Goal: Transaction & Acquisition: Book appointment/travel/reservation

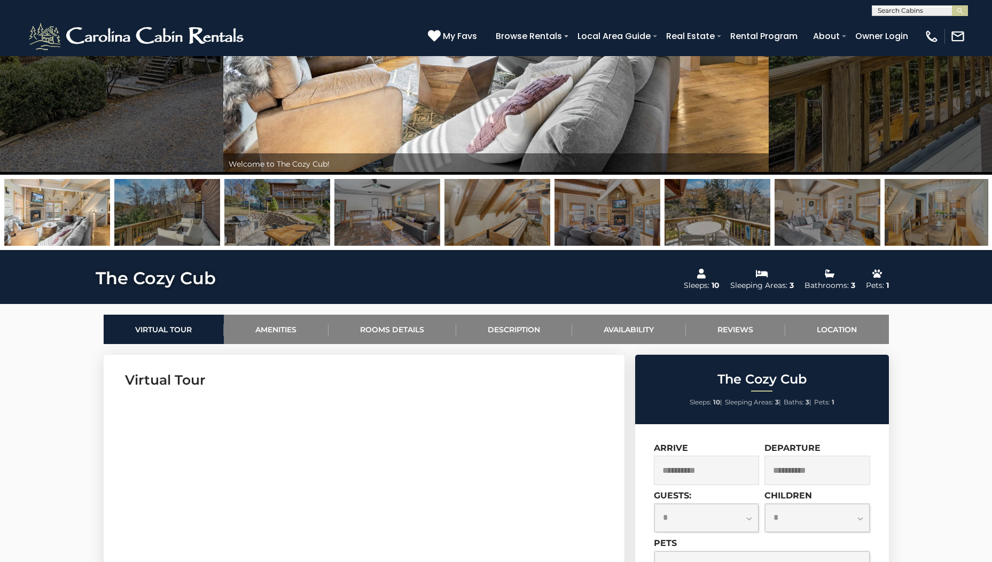
scroll to position [267, 0]
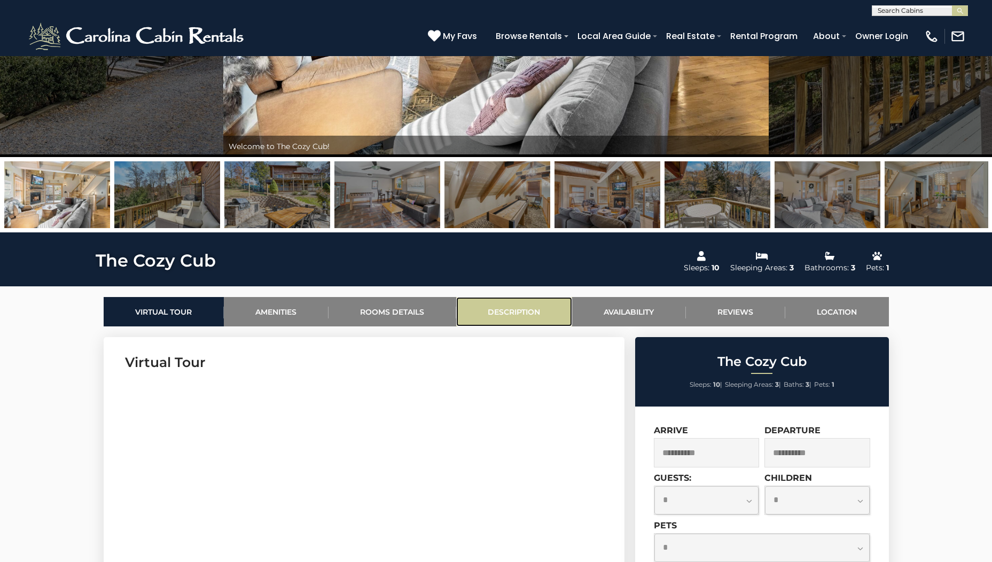
click at [502, 305] on link "Description" at bounding box center [514, 311] width 116 height 29
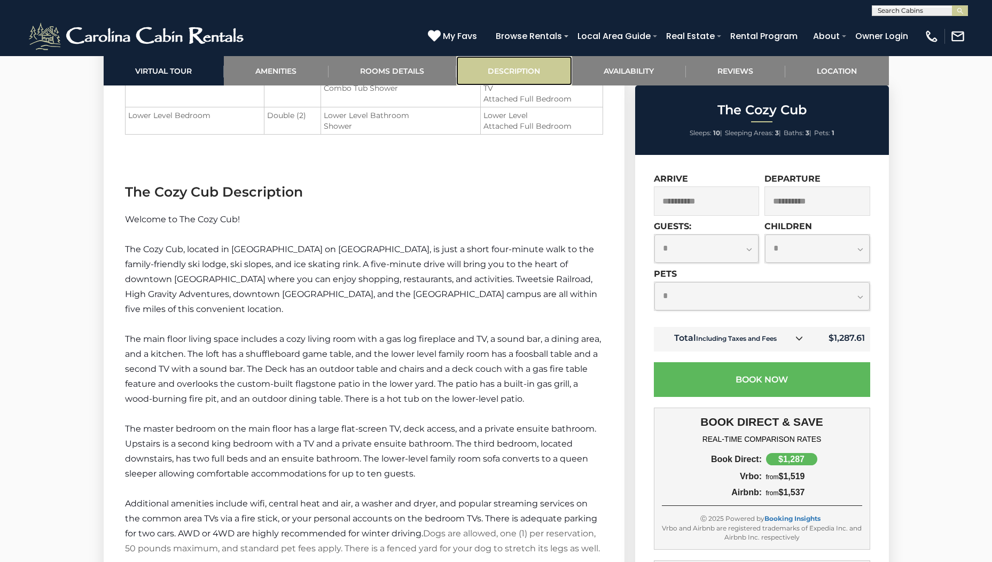
scroll to position [1437, 0]
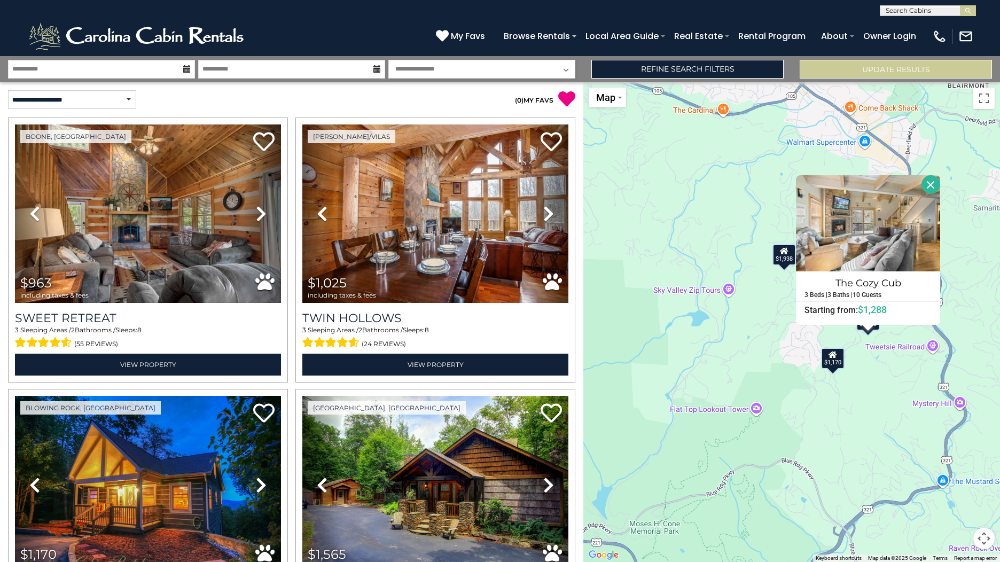
select select "*********"
click at [131, 73] on input "**********" at bounding box center [101, 69] width 187 height 19
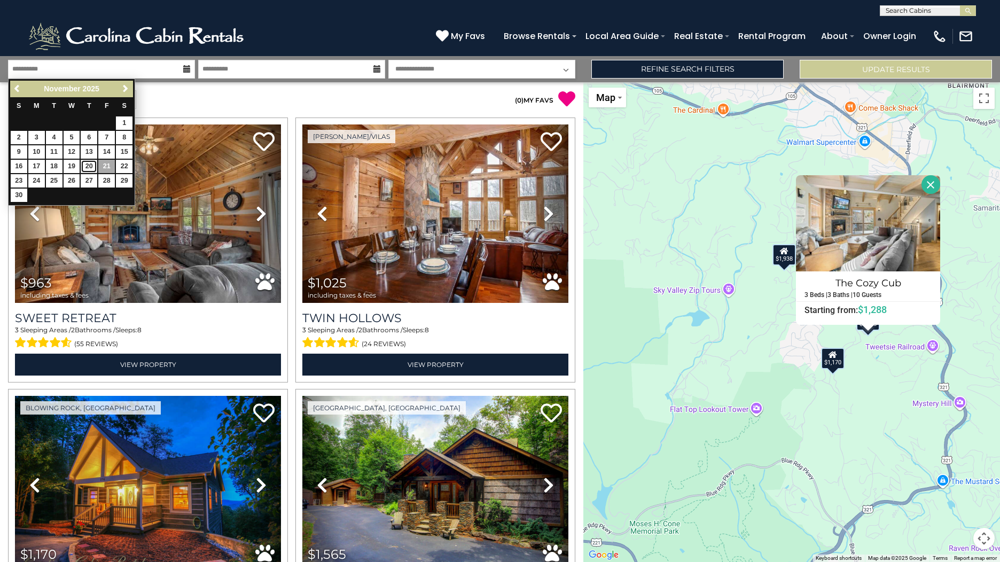
click at [89, 167] on link "20" at bounding box center [89, 166] width 17 height 13
type input "********"
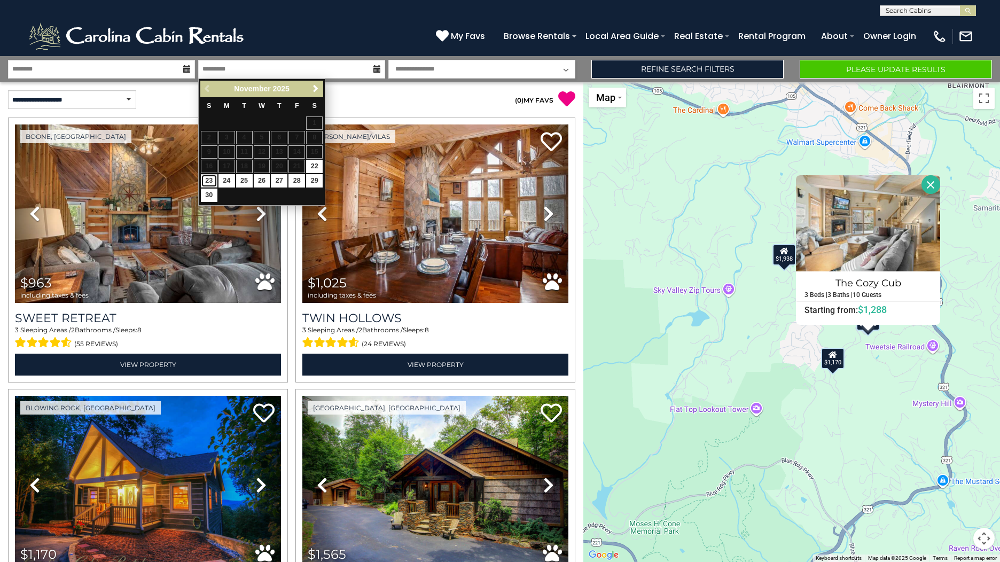
click at [212, 177] on link "23" at bounding box center [209, 180] width 17 height 13
type input "********"
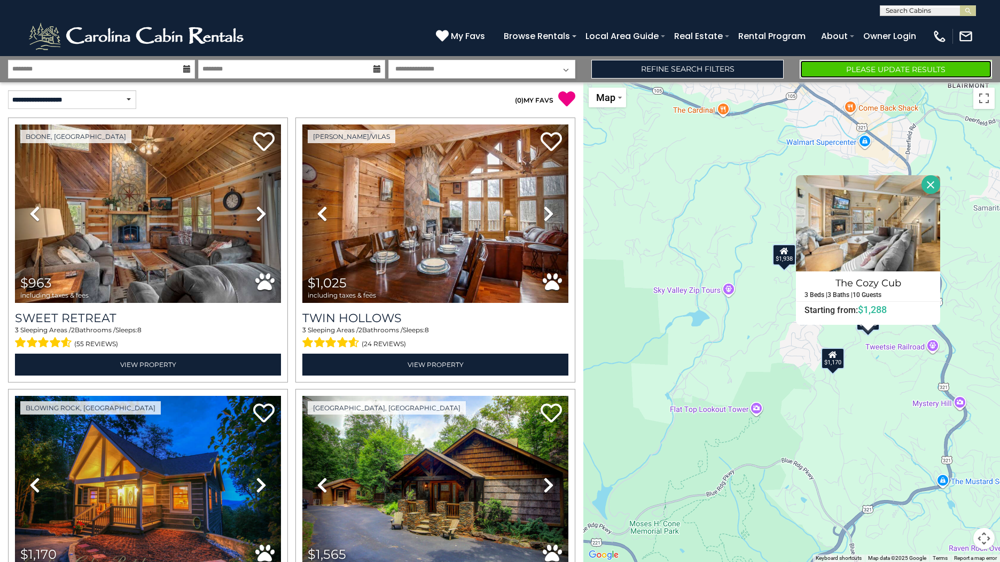
click at [860, 68] on button "Please Update Results" at bounding box center [896, 69] width 192 height 19
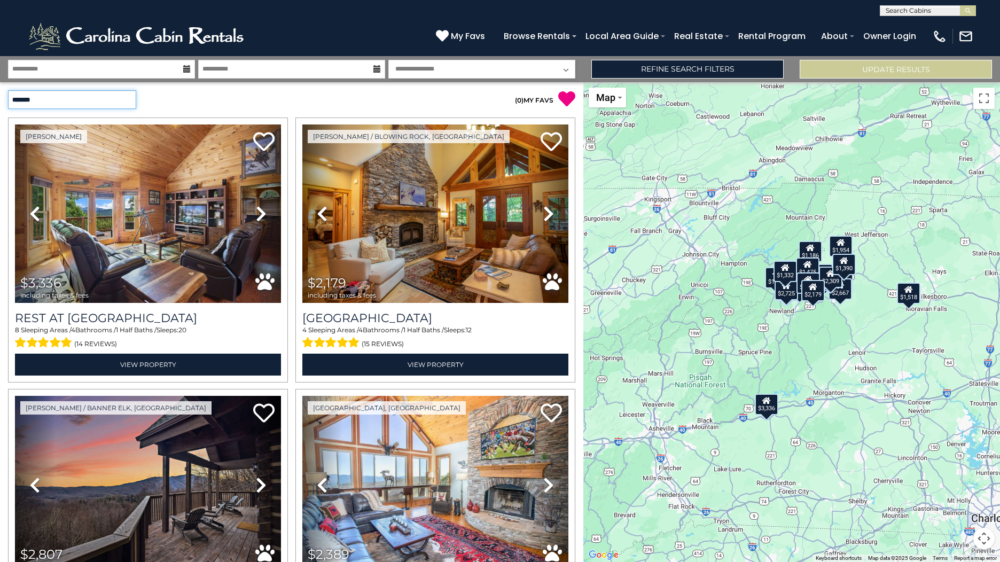
click at [99, 102] on select "**********" at bounding box center [72, 99] width 128 height 19
select select "*********"
click at [8, 90] on select "**********" at bounding box center [72, 99] width 128 height 19
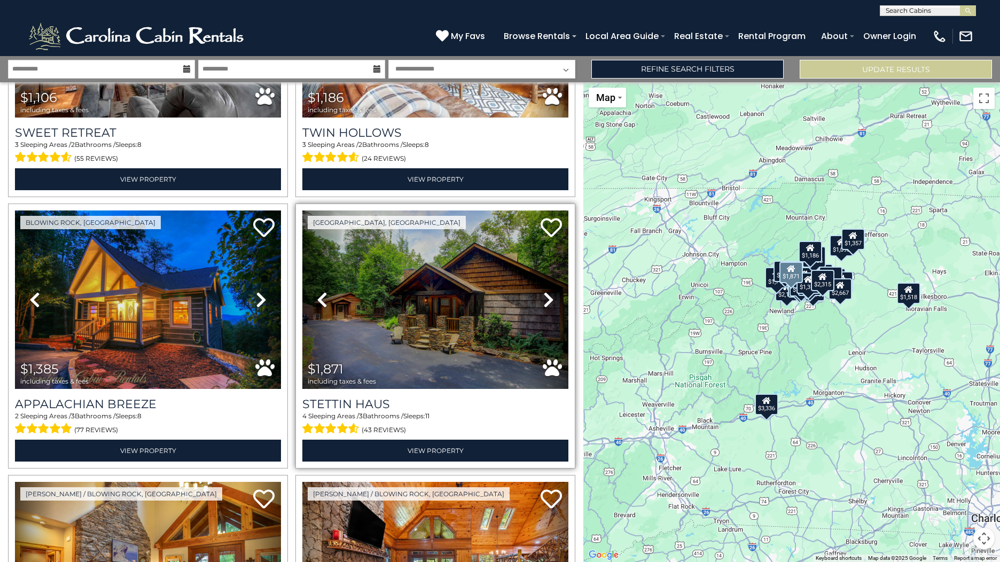
scroll to position [160, 0]
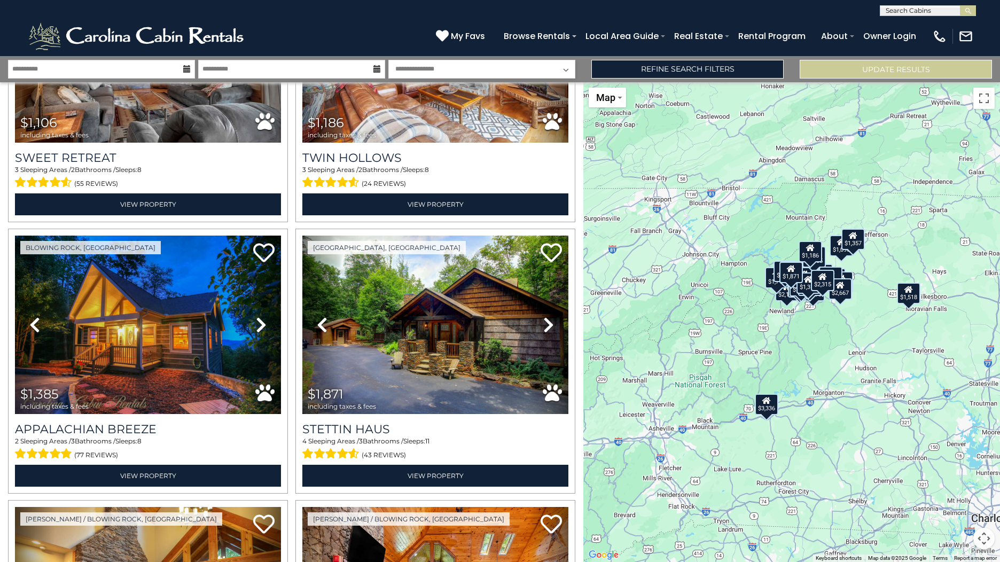
click at [815, 319] on div "$1,106 $1,186 $1,385 $1,871 $2,179 $2,315 $2,389 $2,807 $3,336 $4,631 $1,511 $1…" at bounding box center [791, 322] width 417 height 480
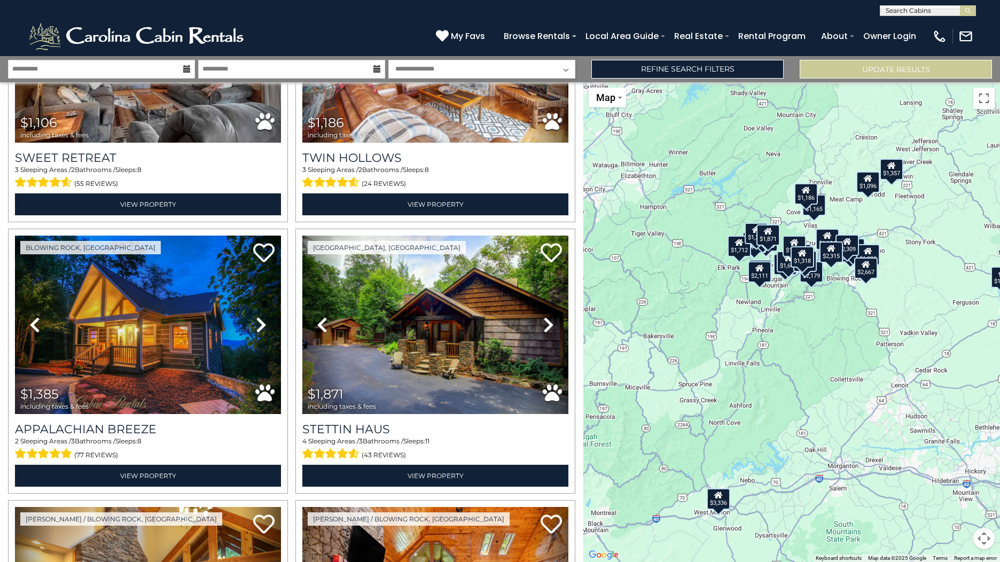
click at [810, 319] on div "$1,106 $1,186 $1,385 $1,871 $2,179 $2,315 $2,389 $2,807 $3,336 $4,631 $1,511 $1…" at bounding box center [791, 322] width 417 height 480
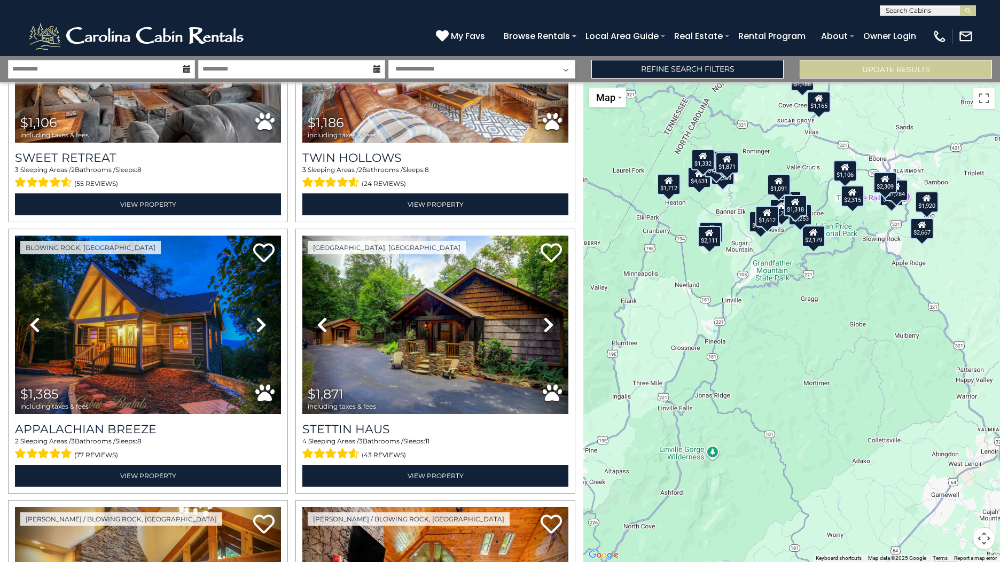
click at [685, 208] on div "$1,106 $1,186 $1,385 $1,871 $2,179 $2,315 $2,389 $2,807 $3,336 $4,631 $1,511 $1…" at bounding box center [791, 322] width 417 height 480
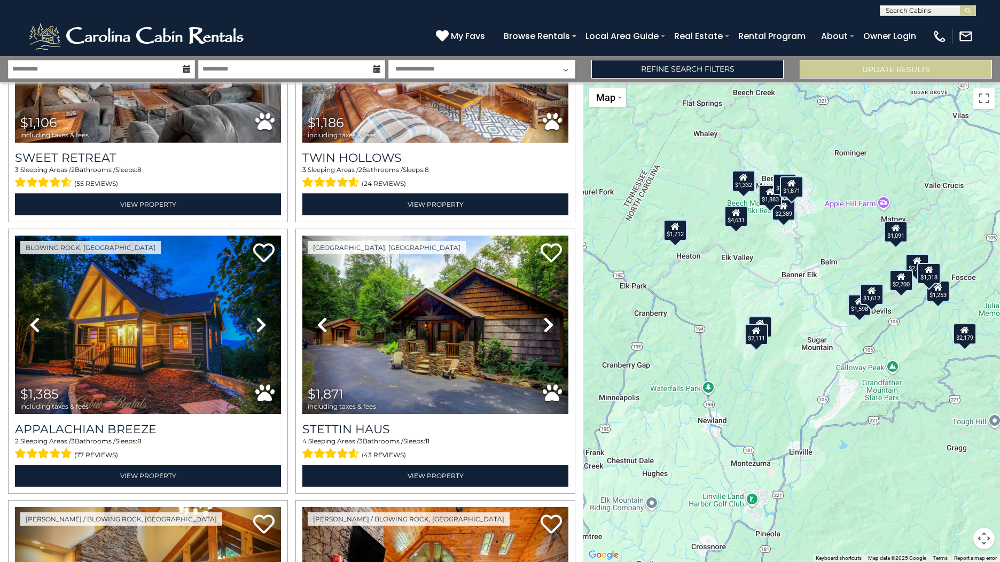
drag, startPoint x: 696, startPoint y: 216, endPoint x: 720, endPoint y: 278, distance: 66.0
click at [720, 278] on div "$1,106 $1,186 $1,385 $1,871 $2,179 $2,315 $2,389 $2,807 $3,336 $4,631 $1,511 $1…" at bounding box center [791, 322] width 417 height 480
click at [737, 217] on icon at bounding box center [736, 213] width 9 height 7
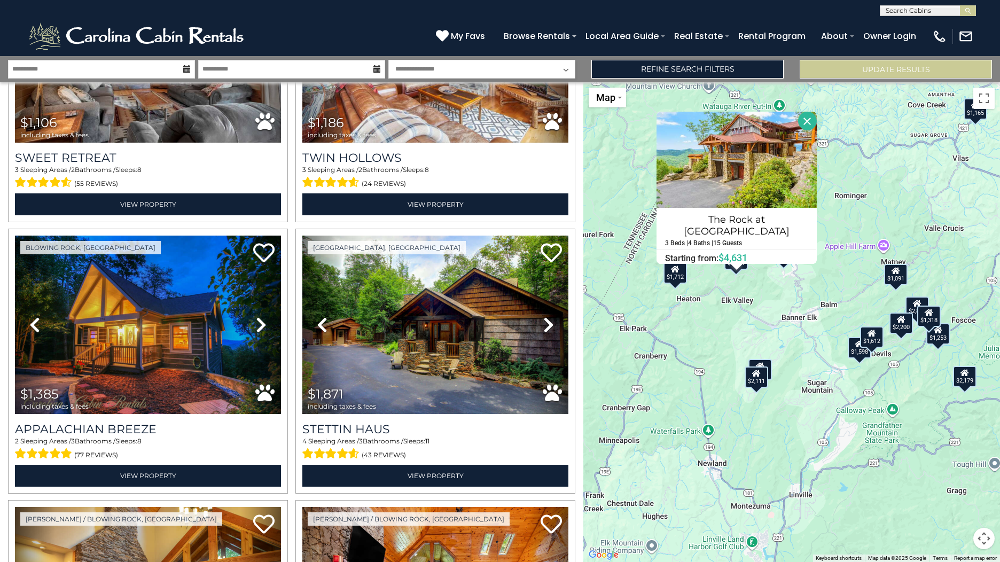
click at [675, 276] on div "$1,712" at bounding box center [676, 272] width 24 height 21
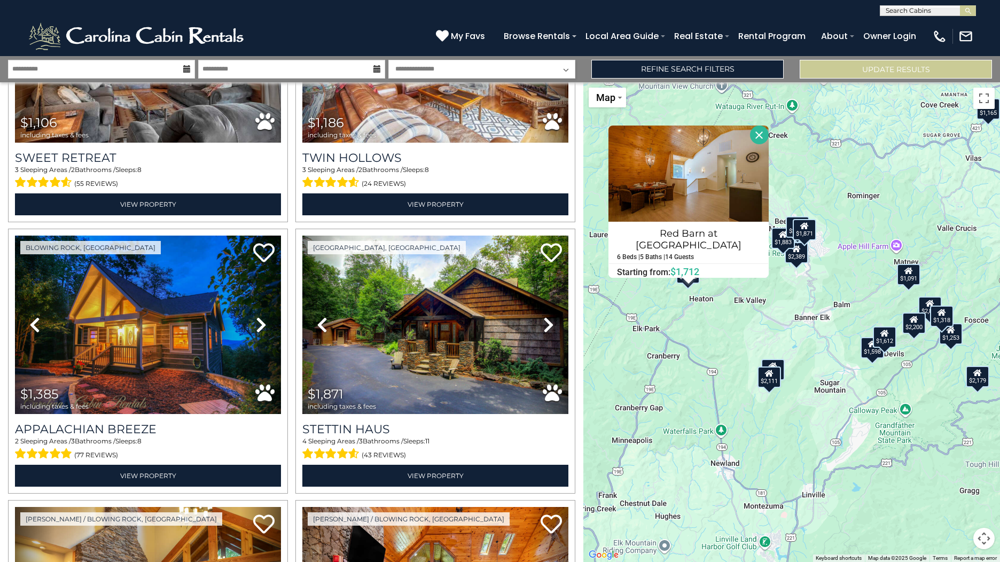
click at [752, 135] on button "Close" at bounding box center [759, 135] width 19 height 19
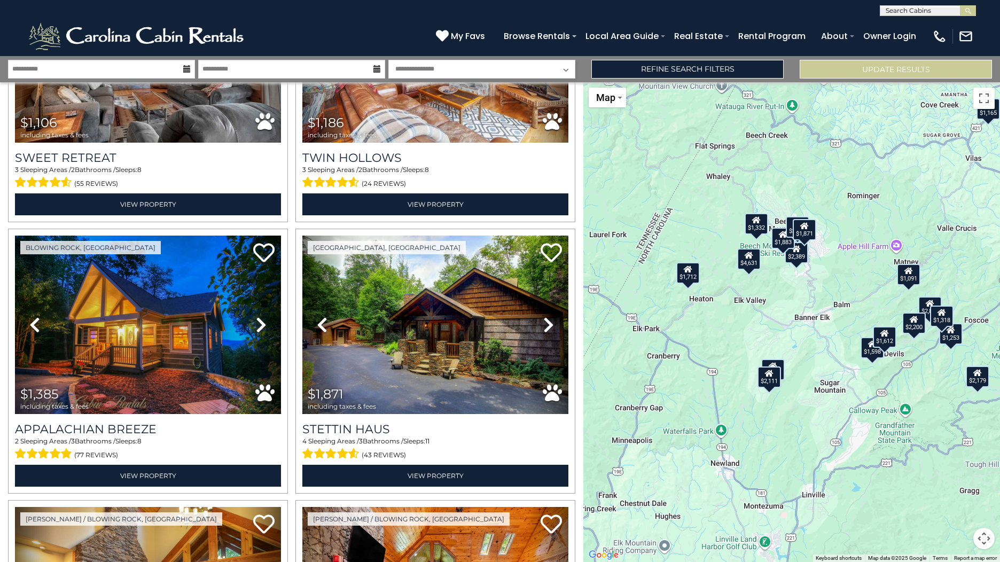
click at [750, 228] on div "$1,332" at bounding box center [757, 223] width 24 height 21
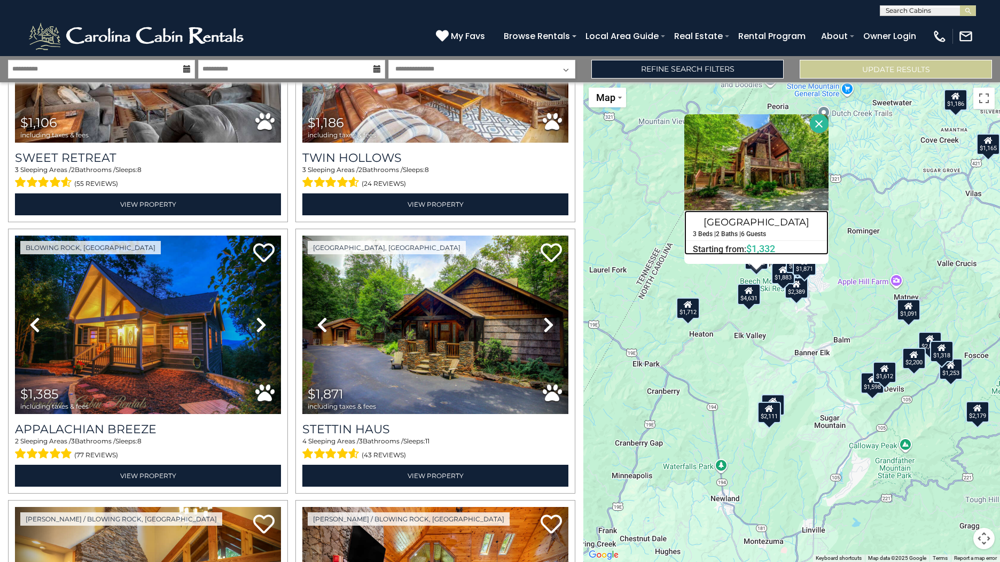
click at [748, 222] on h4 "Chestnut Falls" at bounding box center [756, 222] width 143 height 17
click at [764, 326] on div "$1,106 $1,186 $1,385 $1,871 $2,179 $2,315 $2,389 $2,807 $3,336 $4,631 $1,511 $1…" at bounding box center [791, 322] width 417 height 480
click at [730, 350] on div "$1,106 $1,186 $1,385 $1,871 $2,179 $2,315 $2,389 $2,807 $3,336 $4,631 $1,511 $1…" at bounding box center [791, 322] width 417 height 480
click at [797, 337] on div "$1,106 $1,186 $1,385 $1,871 $2,179 $2,315 $2,389 $2,807 $3,336 $4,631 $1,511 $1…" at bounding box center [791, 322] width 417 height 480
click at [824, 124] on button "Close" at bounding box center [819, 123] width 19 height 19
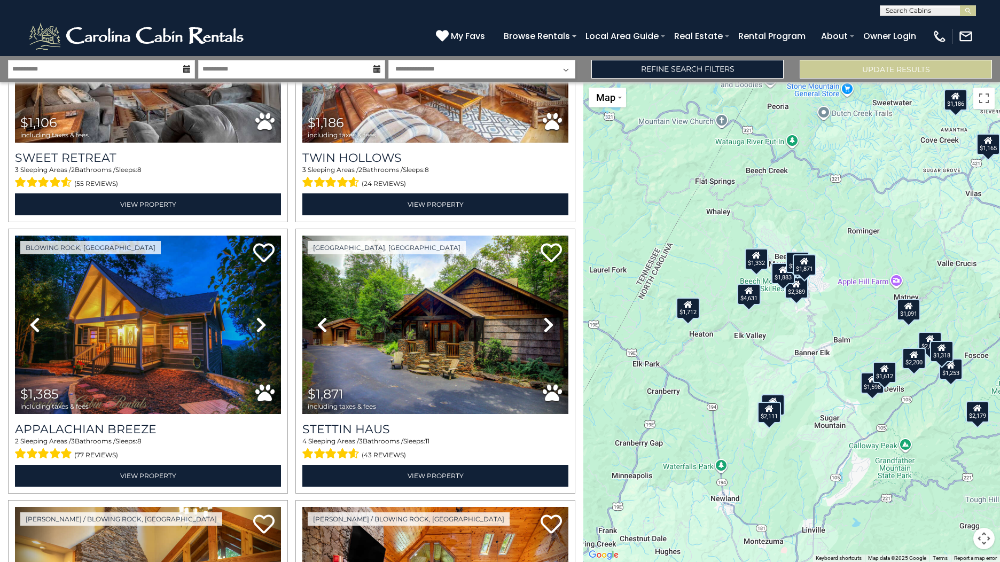
click at [725, 268] on div "$1,106 $1,186 $1,385 $1,871 $2,179 $2,315 $2,389 $2,807 $3,336 $4,631 $1,511 $1…" at bounding box center [791, 322] width 417 height 480
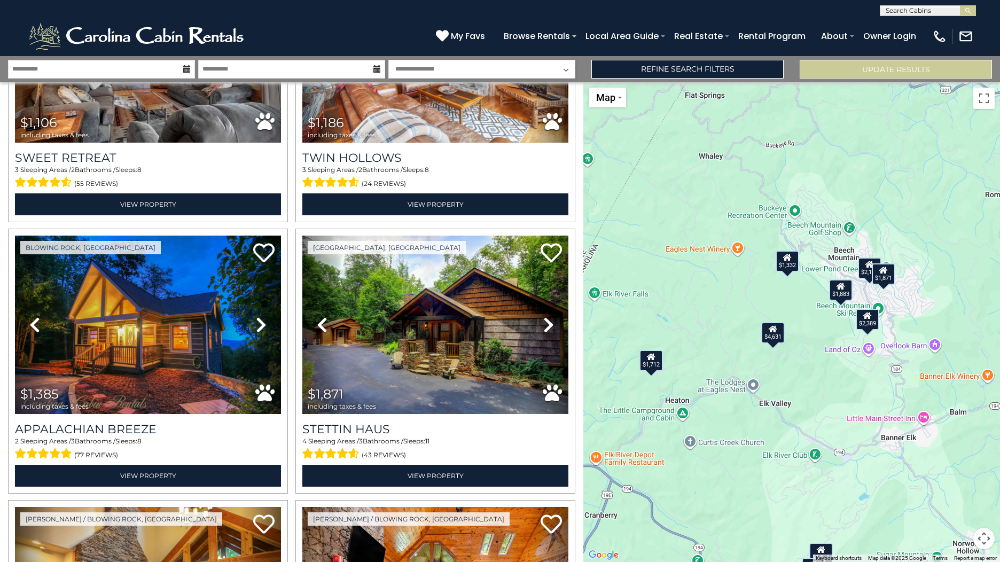
click at [840, 293] on div "$1,883" at bounding box center [841, 289] width 24 height 21
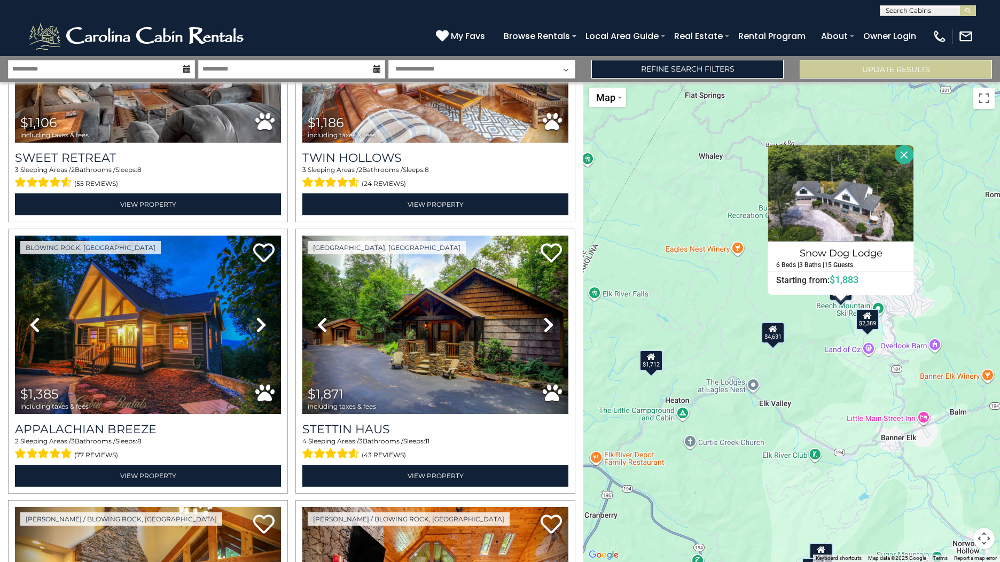
click at [772, 337] on div "$4,631" at bounding box center [773, 332] width 24 height 21
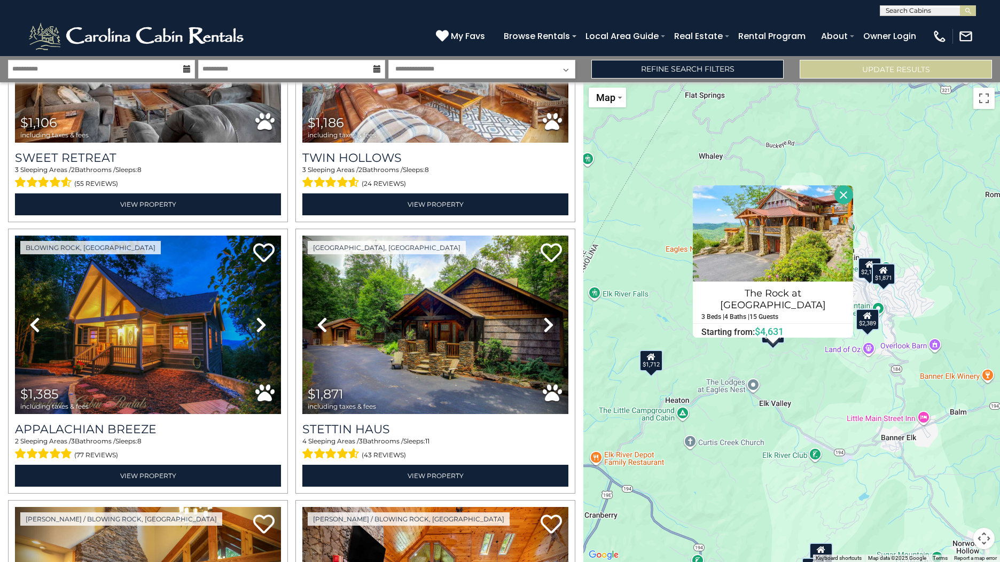
click at [867, 313] on icon at bounding box center [867, 315] width 9 height 7
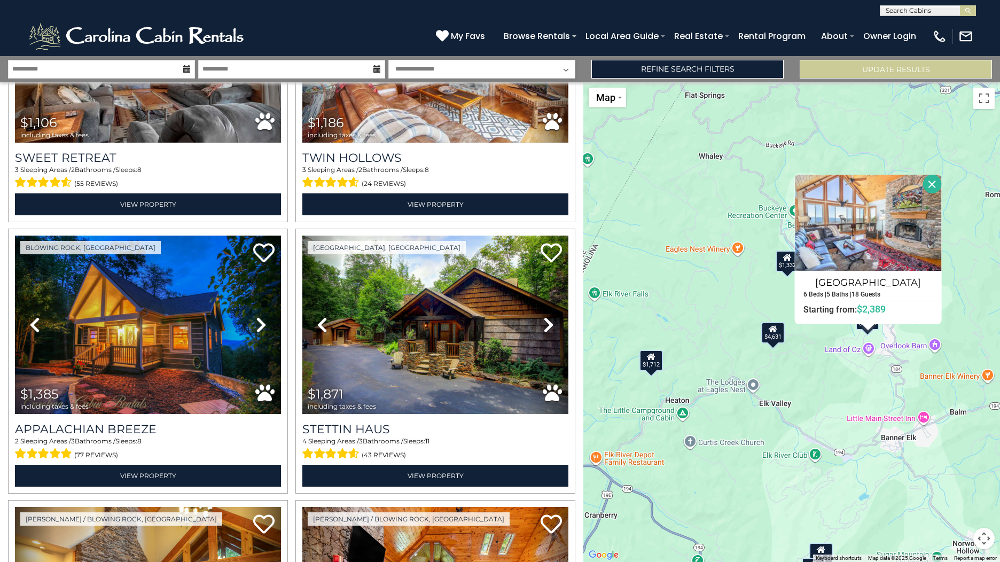
click at [925, 185] on button "Close" at bounding box center [932, 184] width 19 height 19
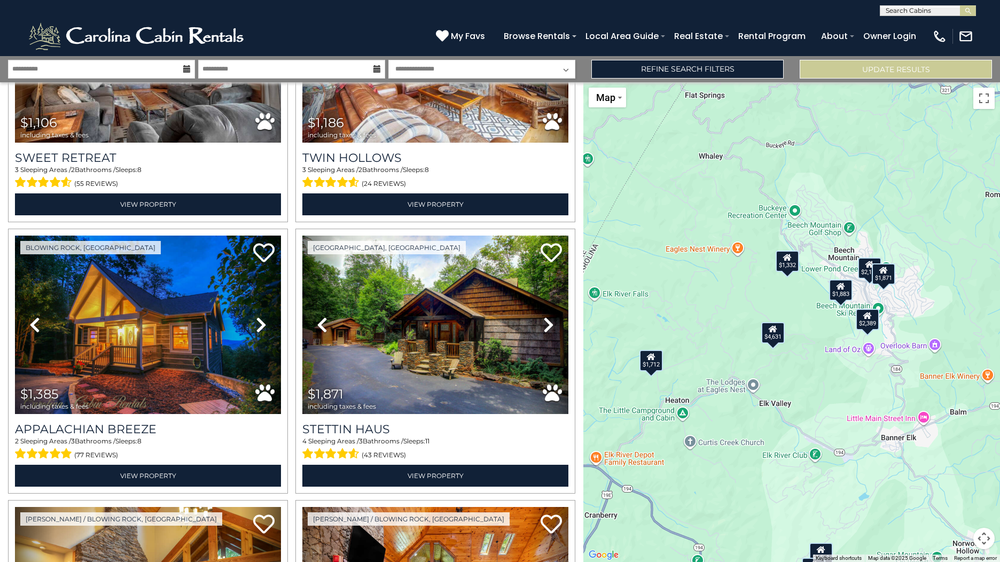
click at [862, 269] on div "$2,151" at bounding box center [870, 267] width 24 height 21
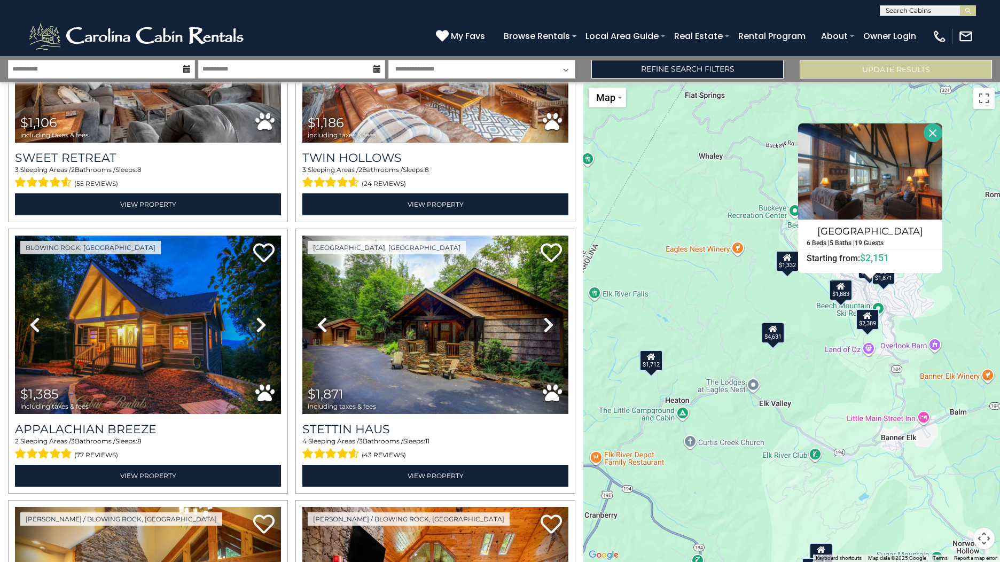
click at [889, 275] on div "$1,871" at bounding box center [884, 273] width 24 height 21
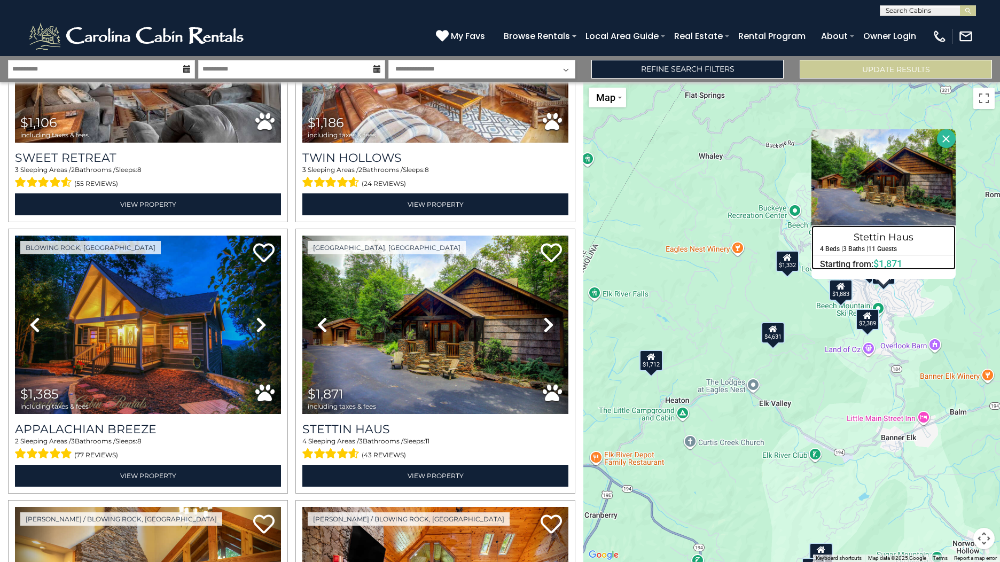
click at [879, 238] on h4 "Stettin Haus" at bounding box center [883, 237] width 143 height 17
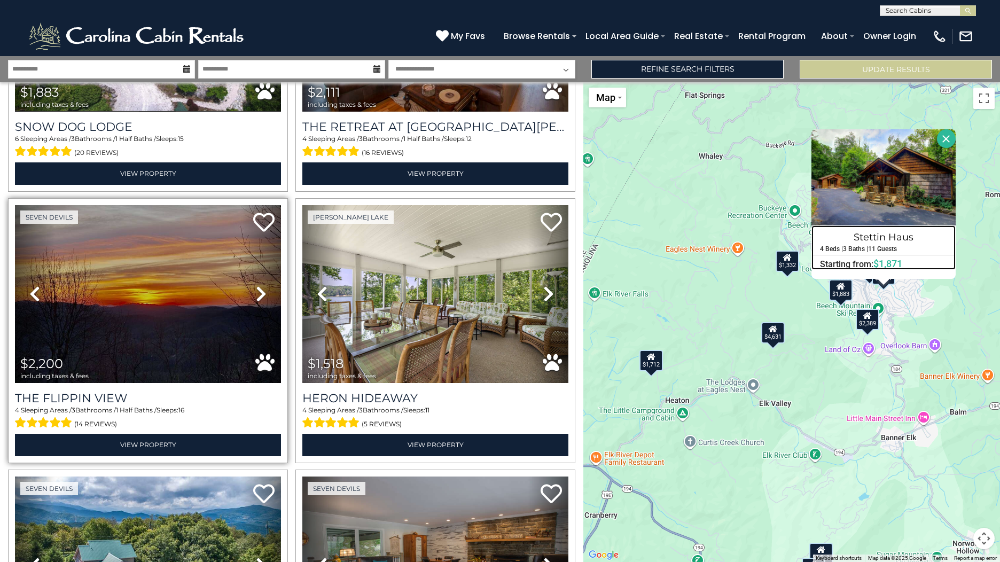
scroll to position [1870, 0]
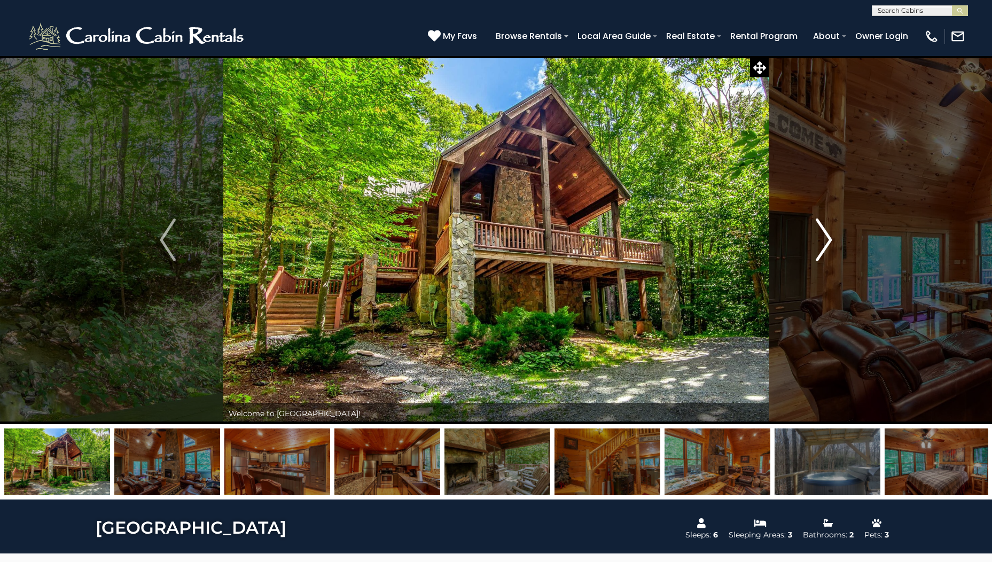
click at [817, 243] on img "Next" at bounding box center [824, 239] width 16 height 43
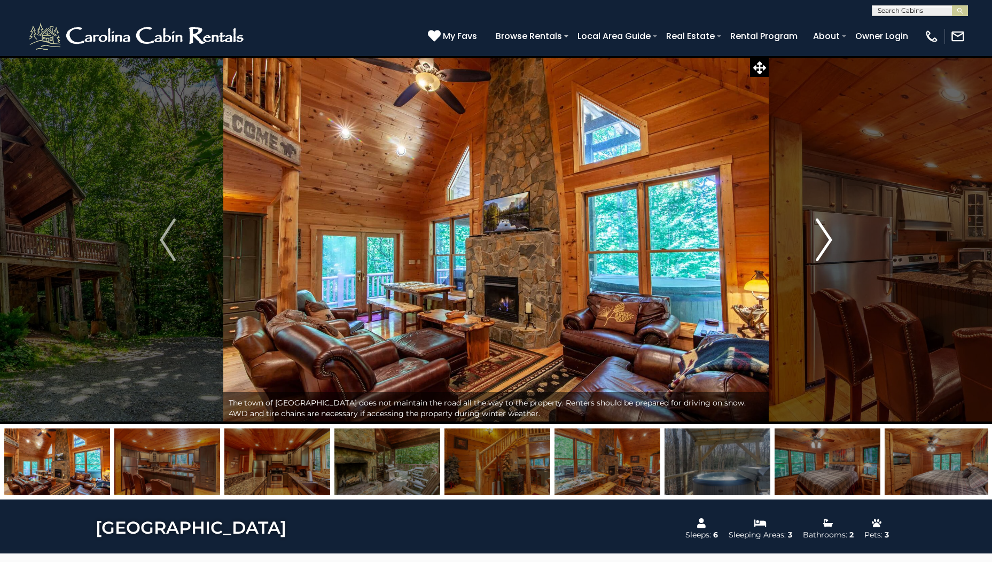
click at [819, 243] on img "Next" at bounding box center [824, 239] width 16 height 43
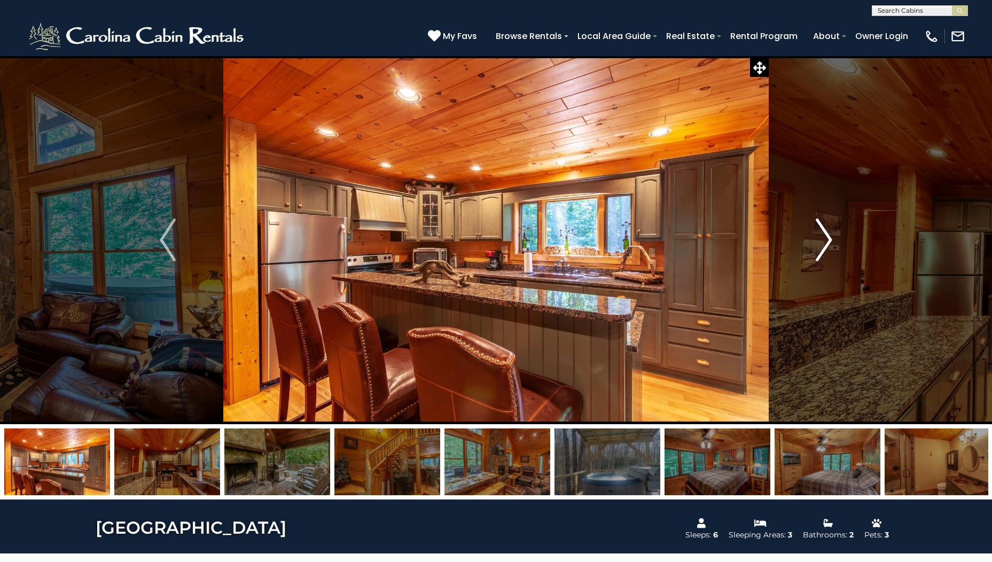
click at [819, 243] on img "Next" at bounding box center [824, 239] width 16 height 43
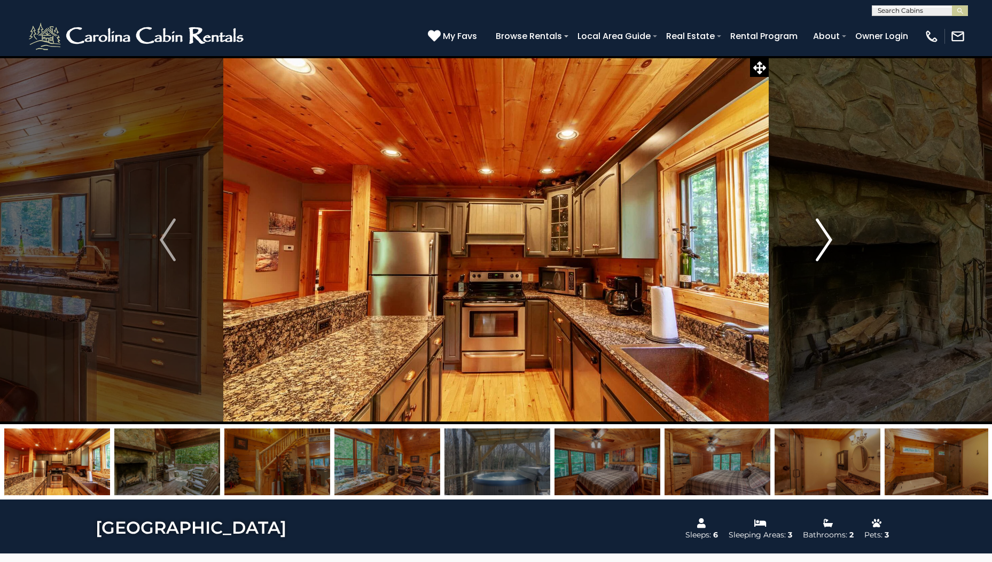
click at [819, 243] on img "Next" at bounding box center [824, 239] width 16 height 43
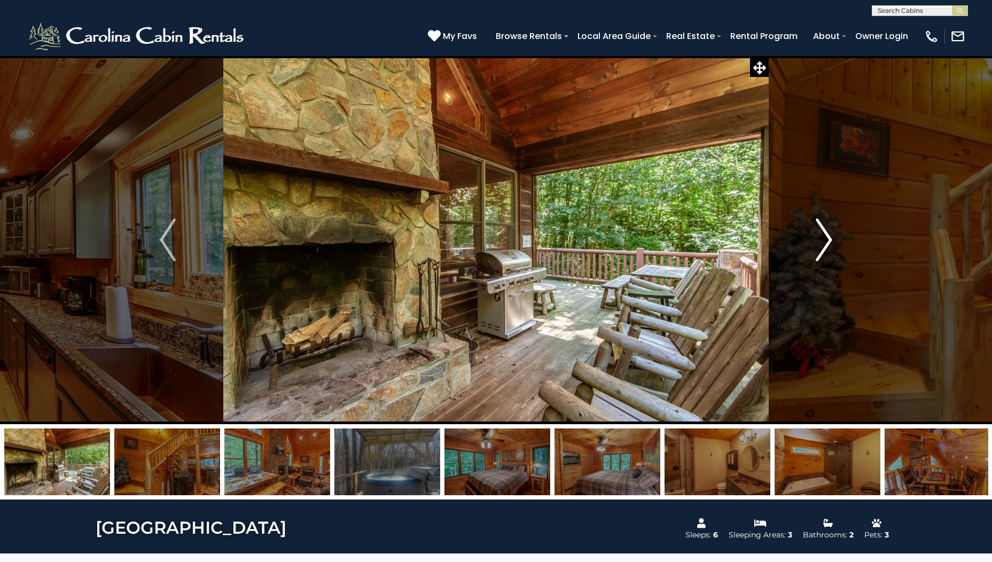
click at [819, 243] on img "Next" at bounding box center [824, 239] width 16 height 43
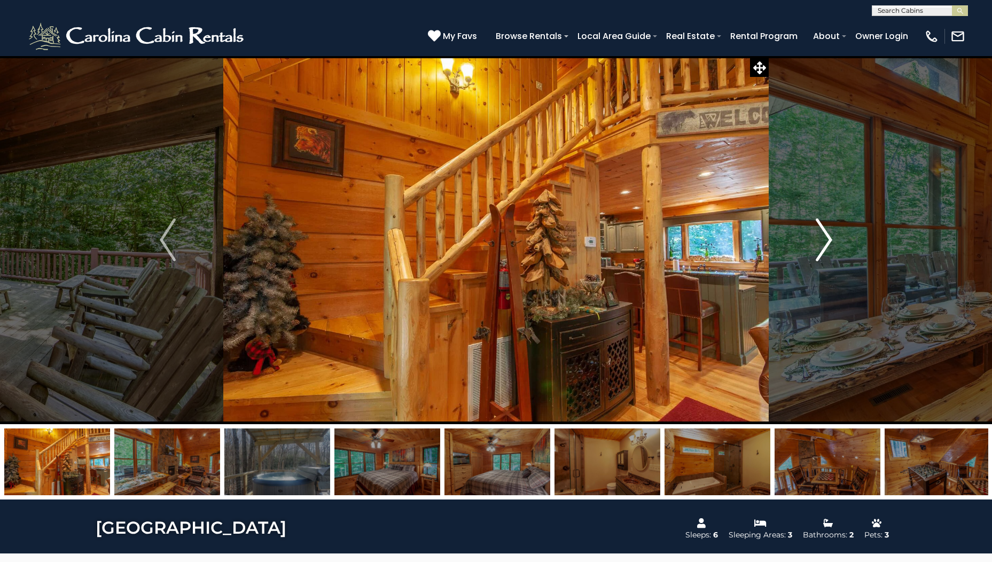
click at [819, 243] on img "Next" at bounding box center [824, 239] width 16 height 43
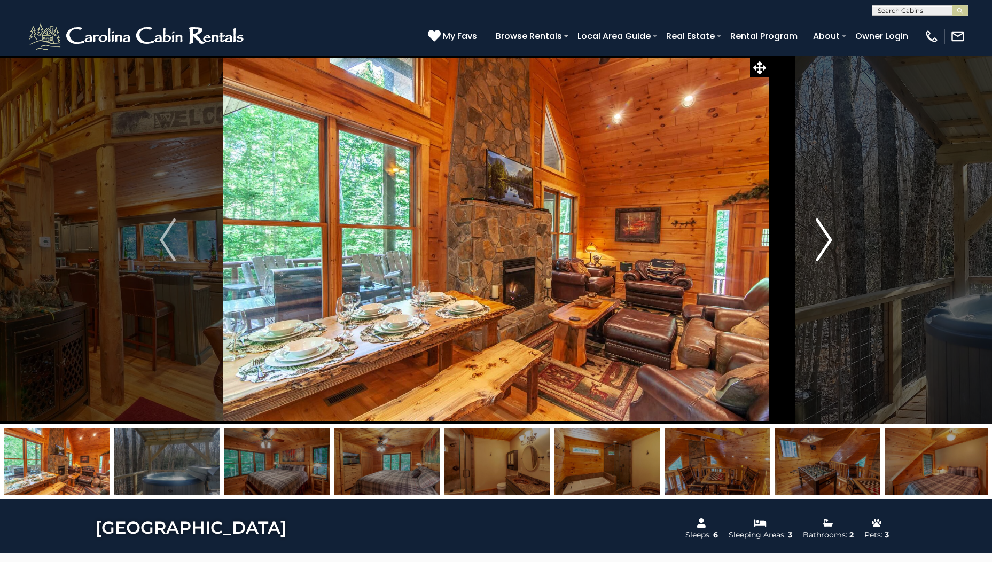
click at [819, 243] on img "Next" at bounding box center [824, 239] width 16 height 43
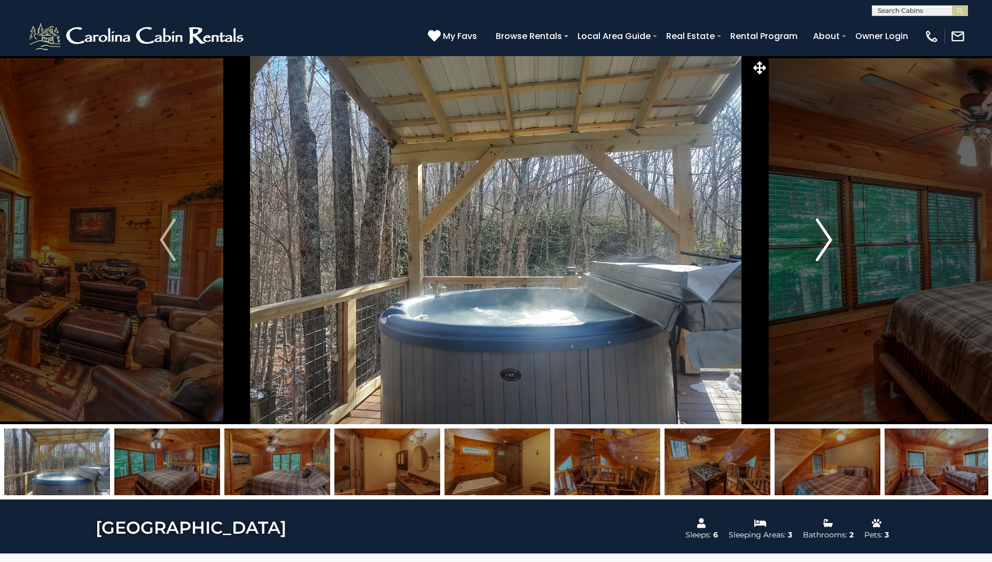
click at [819, 243] on img "Next" at bounding box center [824, 239] width 16 height 43
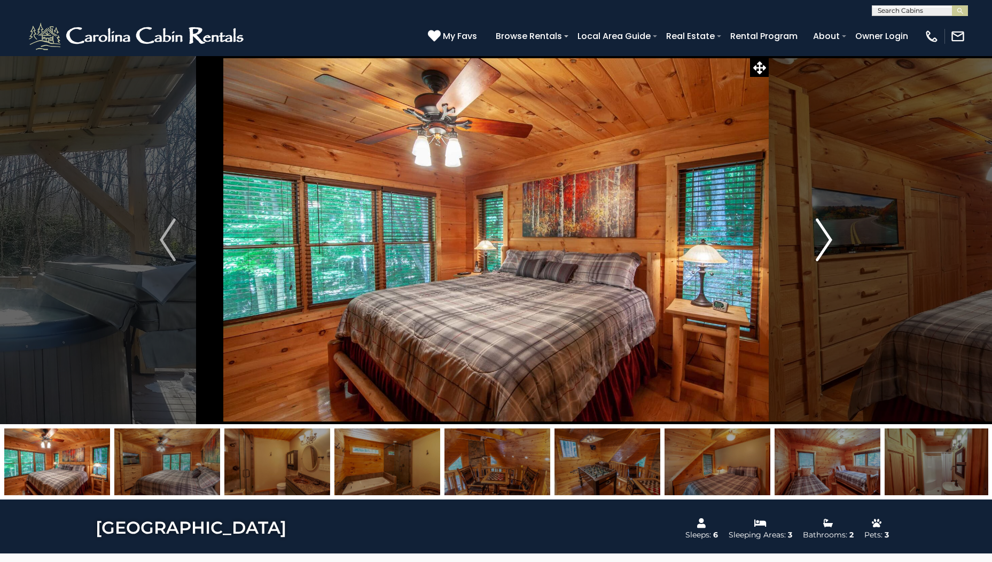
click at [819, 243] on img "Next" at bounding box center [824, 239] width 16 height 43
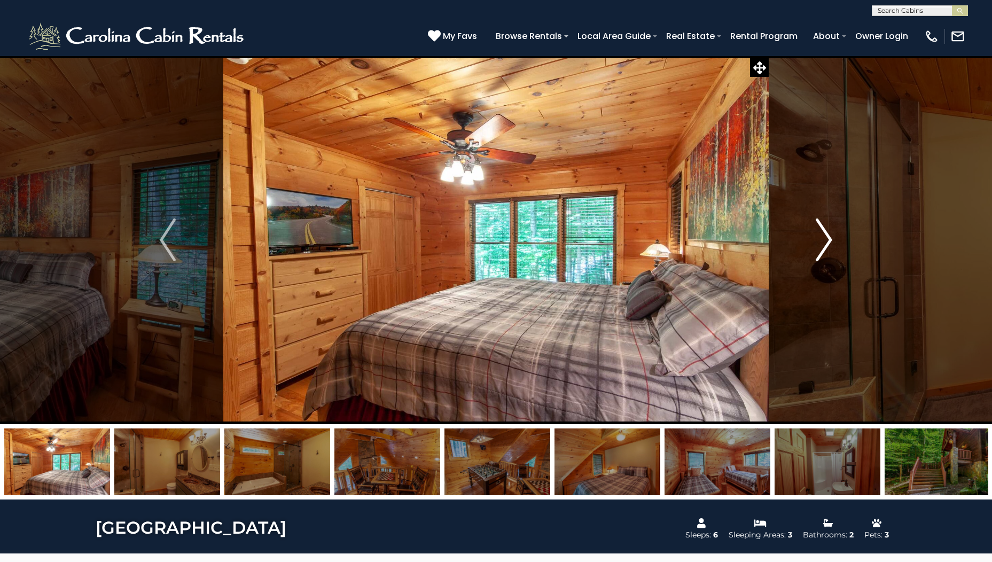
click at [819, 243] on img "Next" at bounding box center [824, 239] width 16 height 43
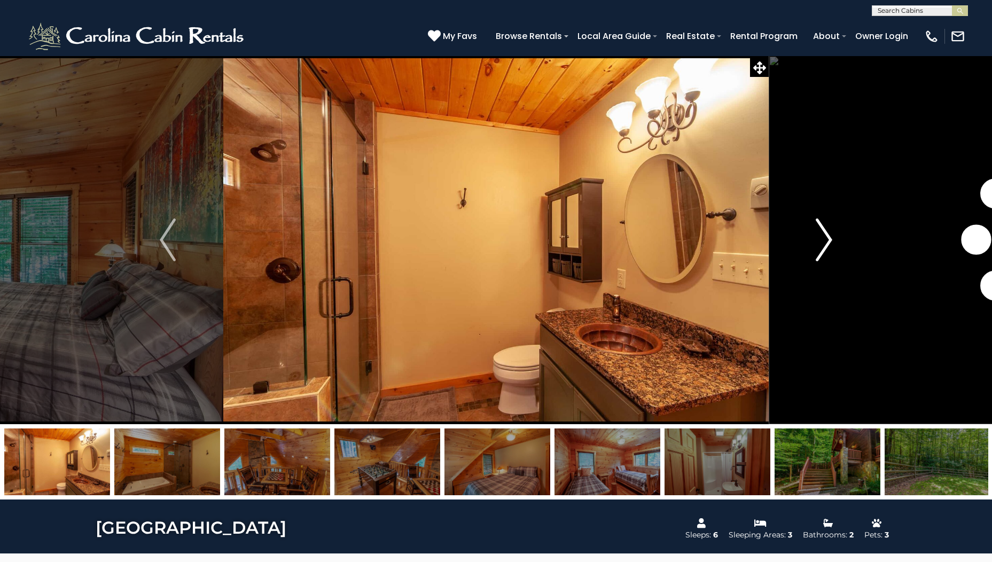
click at [819, 244] on img "Next" at bounding box center [824, 239] width 16 height 43
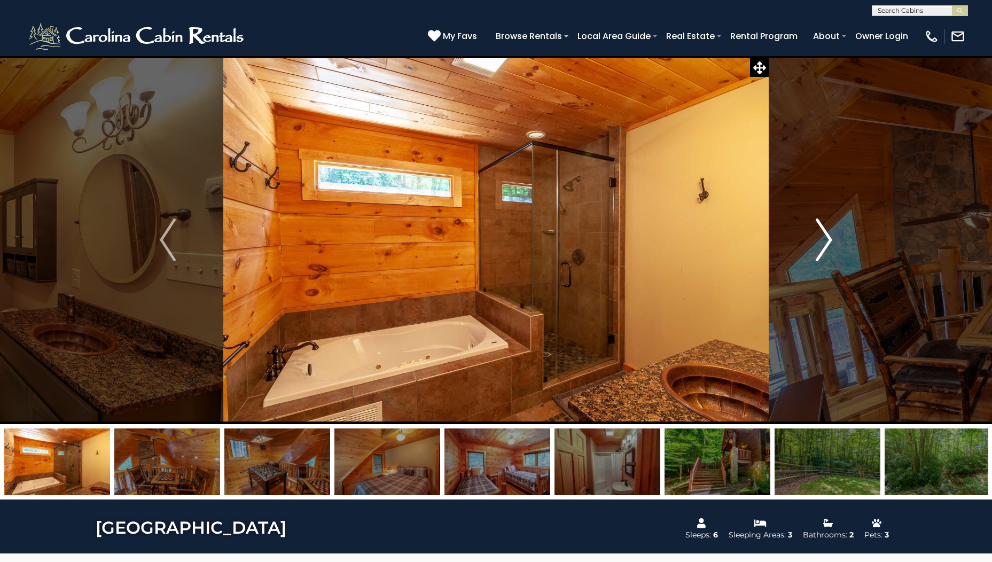
click at [819, 244] on img "Next" at bounding box center [824, 239] width 16 height 43
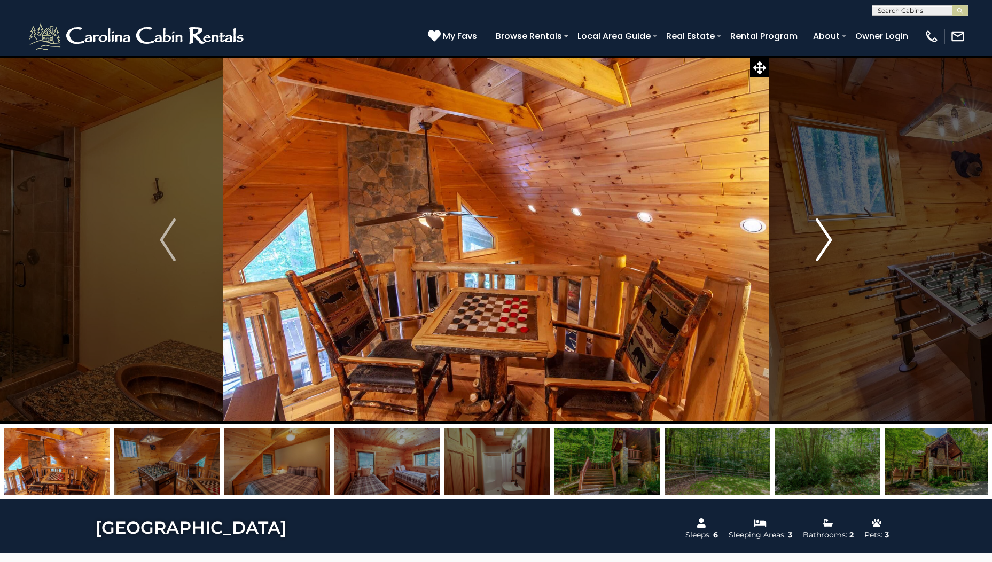
click at [819, 244] on img "Next" at bounding box center [824, 239] width 16 height 43
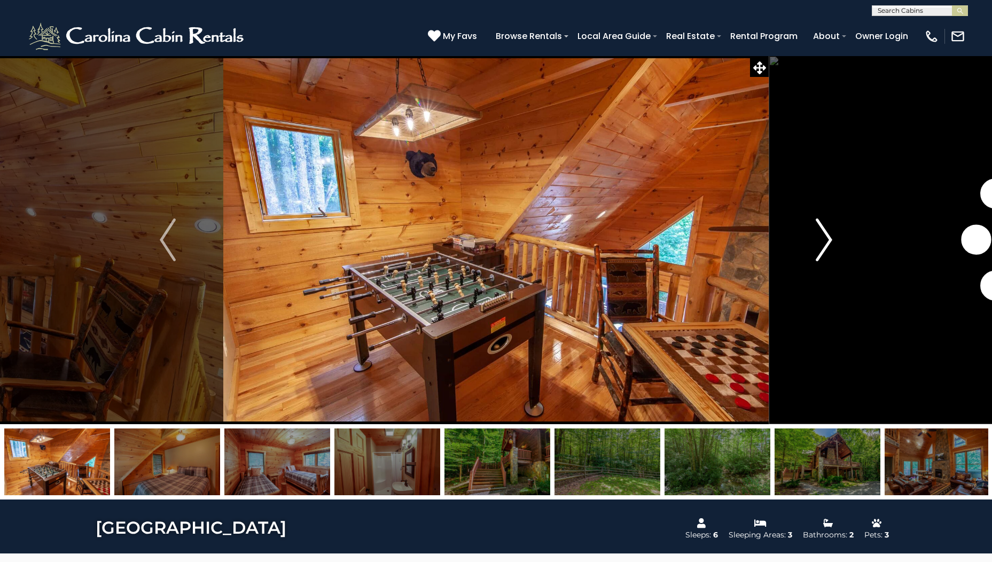
click at [819, 244] on img "Next" at bounding box center [824, 239] width 16 height 43
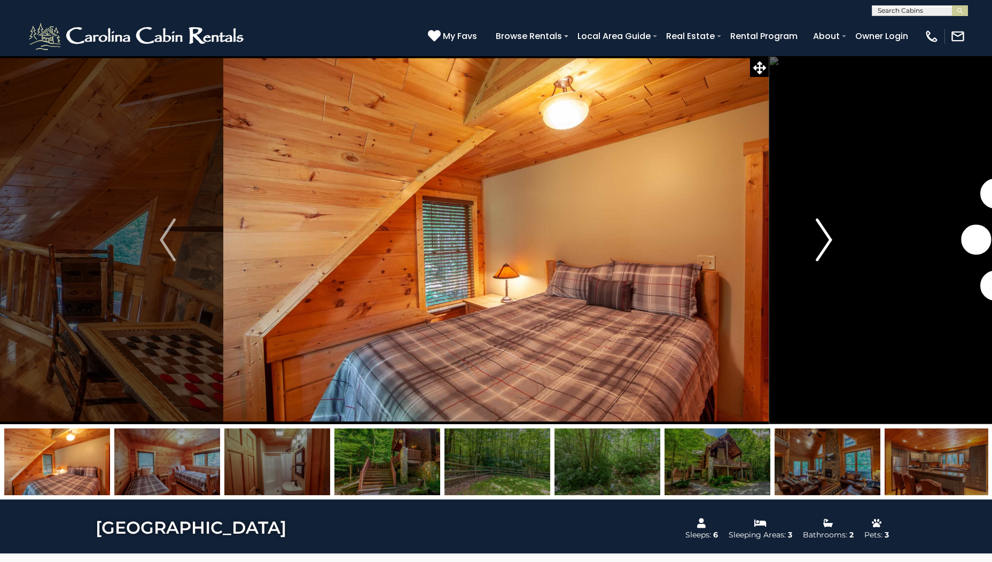
click at [819, 244] on img "Next" at bounding box center [824, 239] width 16 height 43
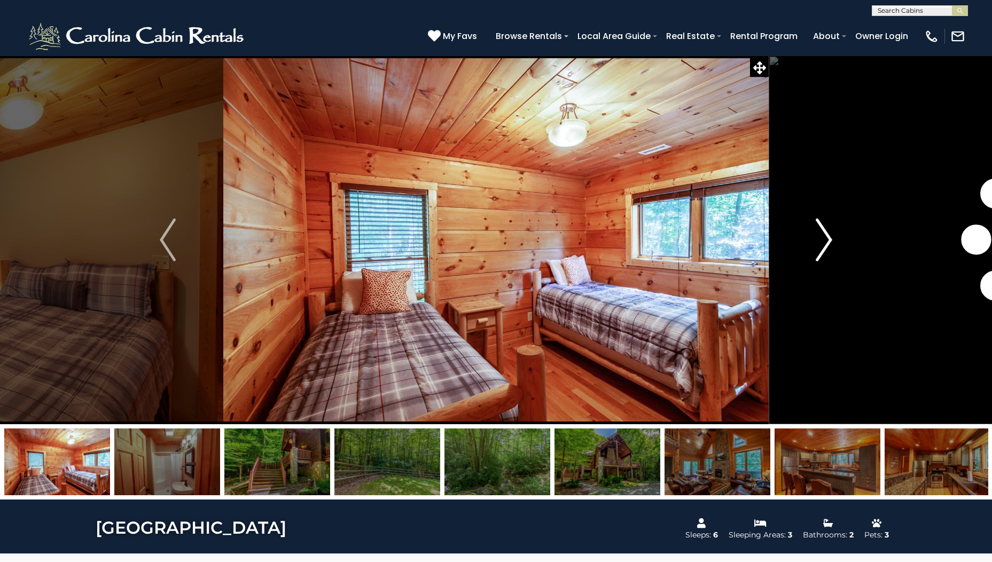
click at [819, 244] on img "Next" at bounding box center [824, 239] width 16 height 43
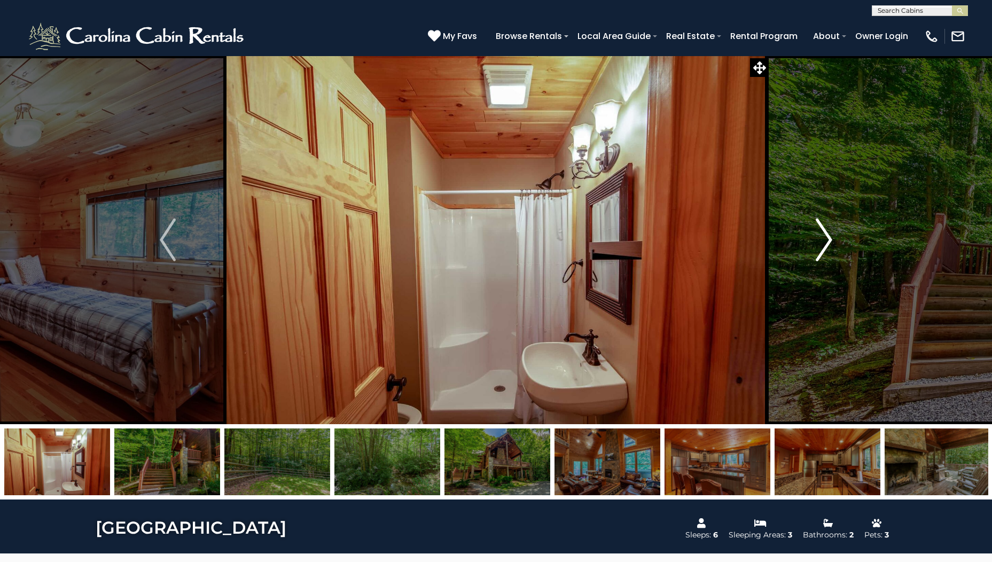
click at [819, 244] on img "Next" at bounding box center [824, 239] width 16 height 43
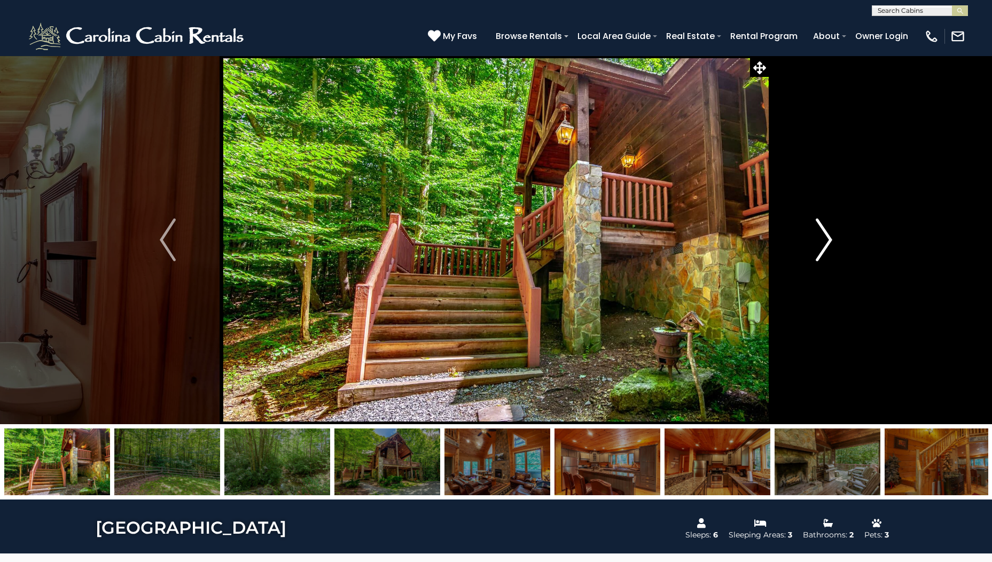
click at [819, 244] on img "Next" at bounding box center [824, 239] width 16 height 43
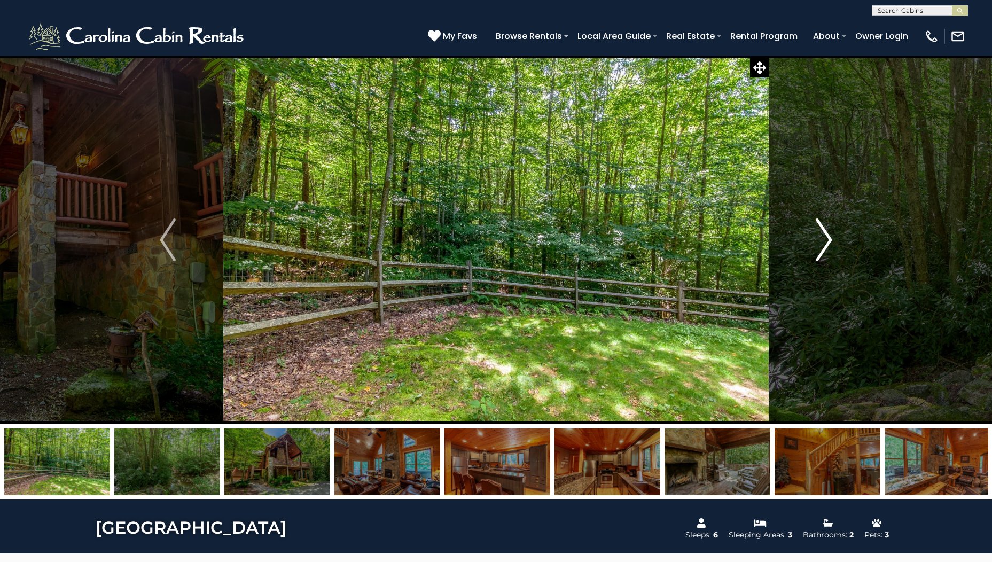
click at [819, 244] on img "Next" at bounding box center [824, 239] width 16 height 43
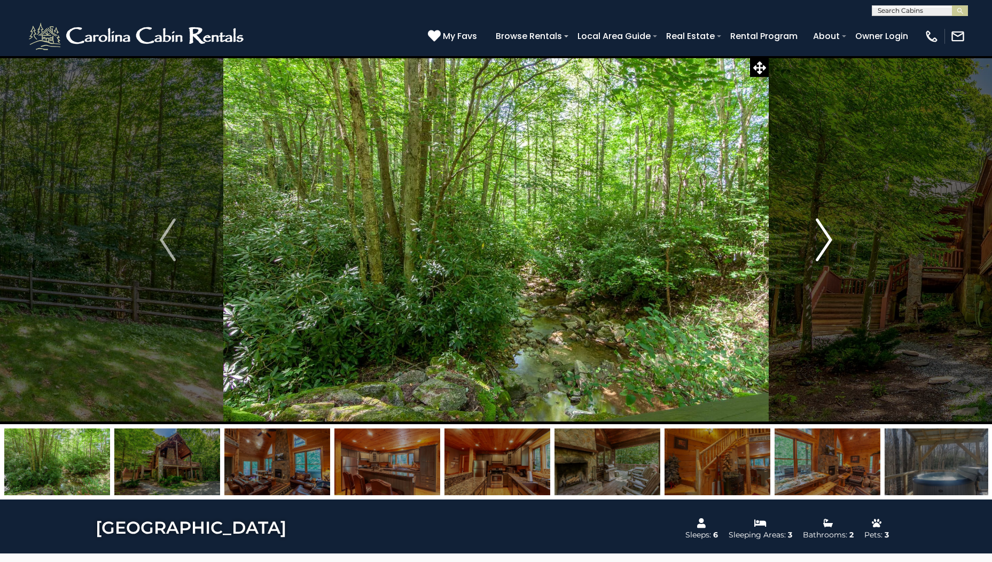
click at [819, 244] on img "Next" at bounding box center [824, 239] width 16 height 43
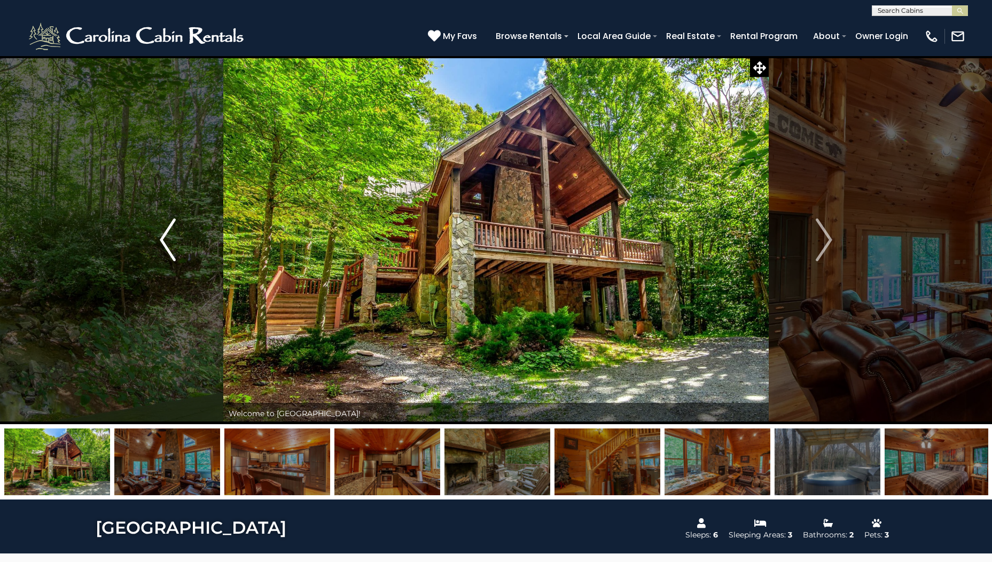
click at [163, 246] on img "Previous" at bounding box center [168, 239] width 16 height 43
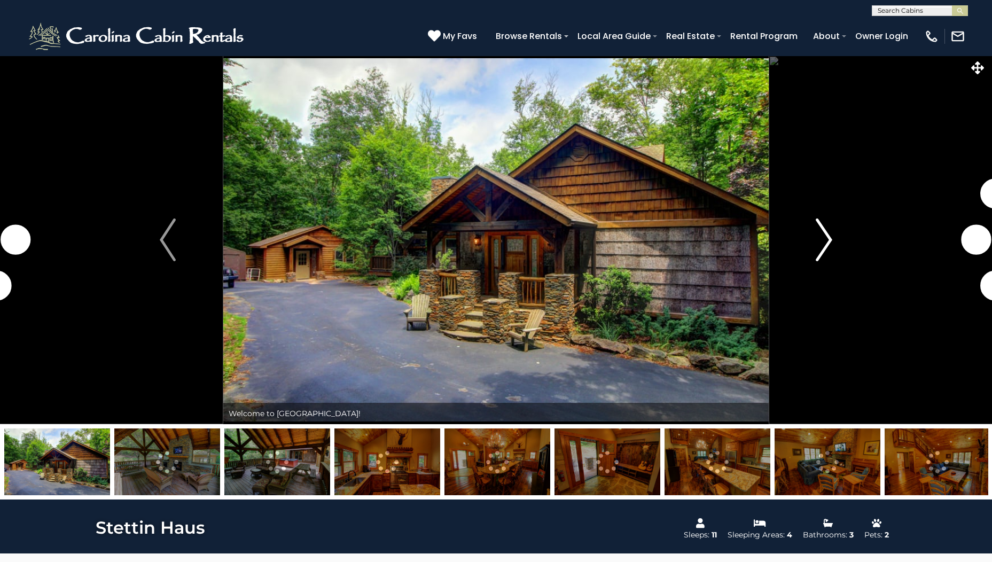
click at [826, 244] on img "Next" at bounding box center [824, 239] width 16 height 43
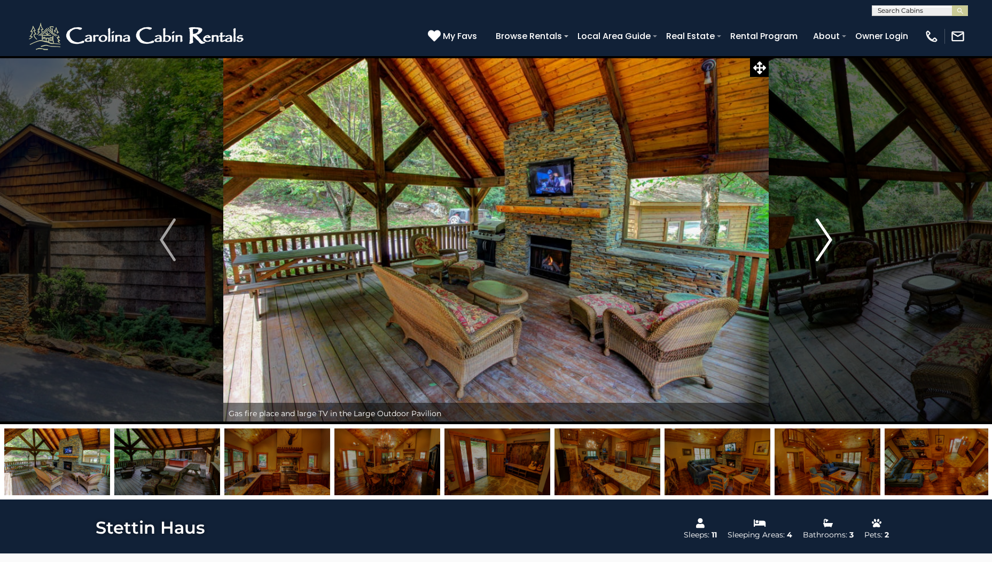
click at [826, 244] on img "Next" at bounding box center [824, 239] width 16 height 43
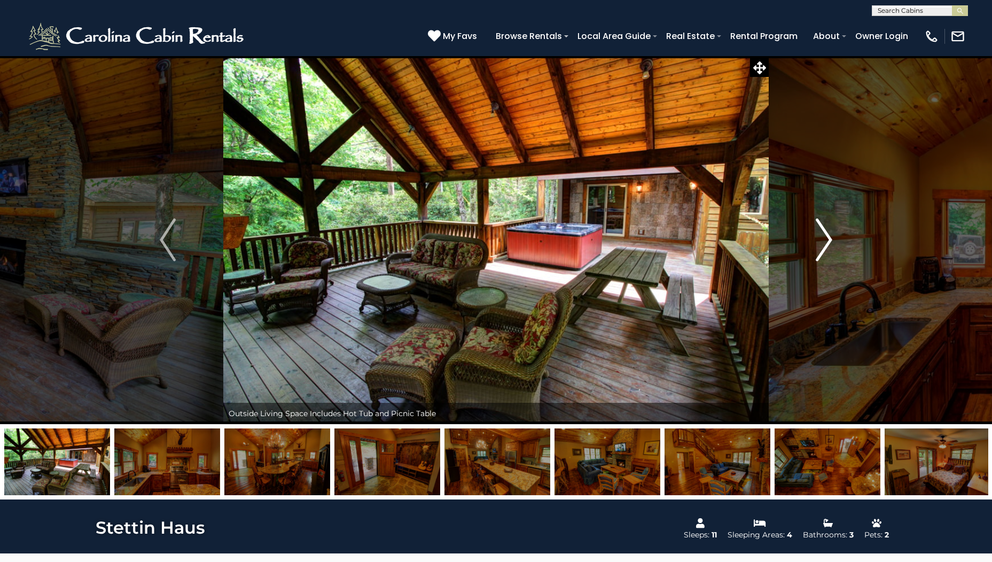
click at [826, 244] on img "Next" at bounding box center [824, 239] width 16 height 43
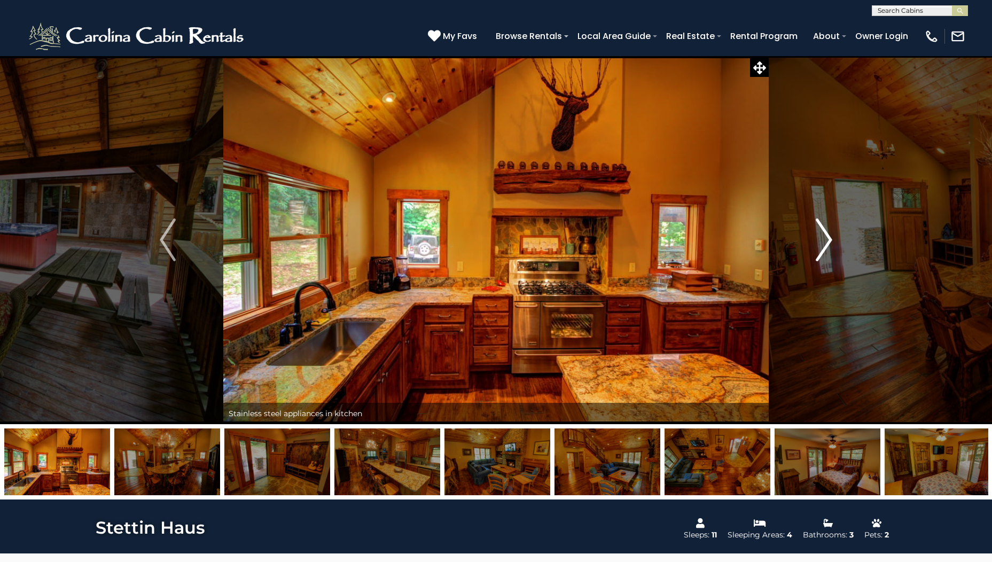
click at [826, 244] on img "Next" at bounding box center [824, 239] width 16 height 43
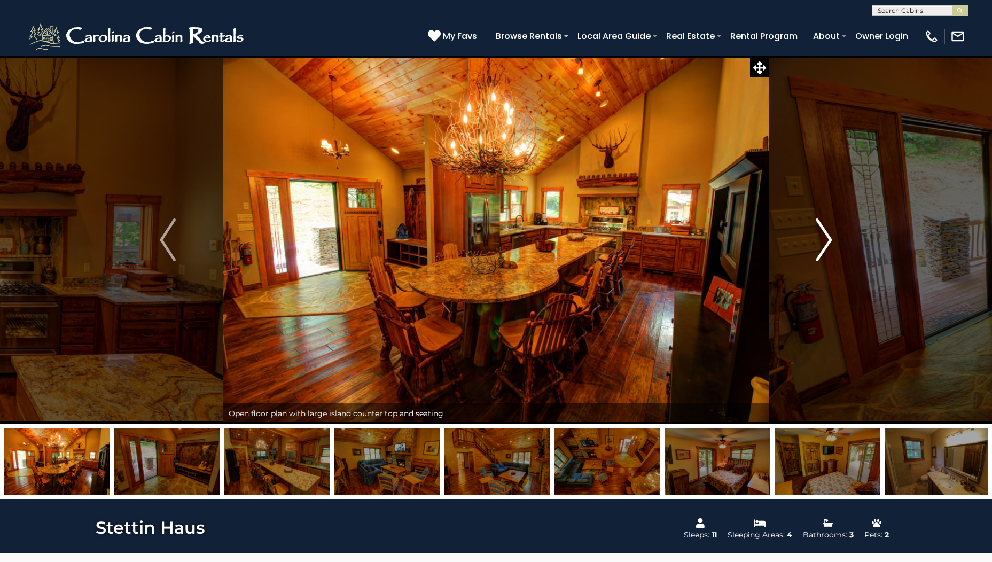
click at [826, 244] on img "Next" at bounding box center [824, 239] width 16 height 43
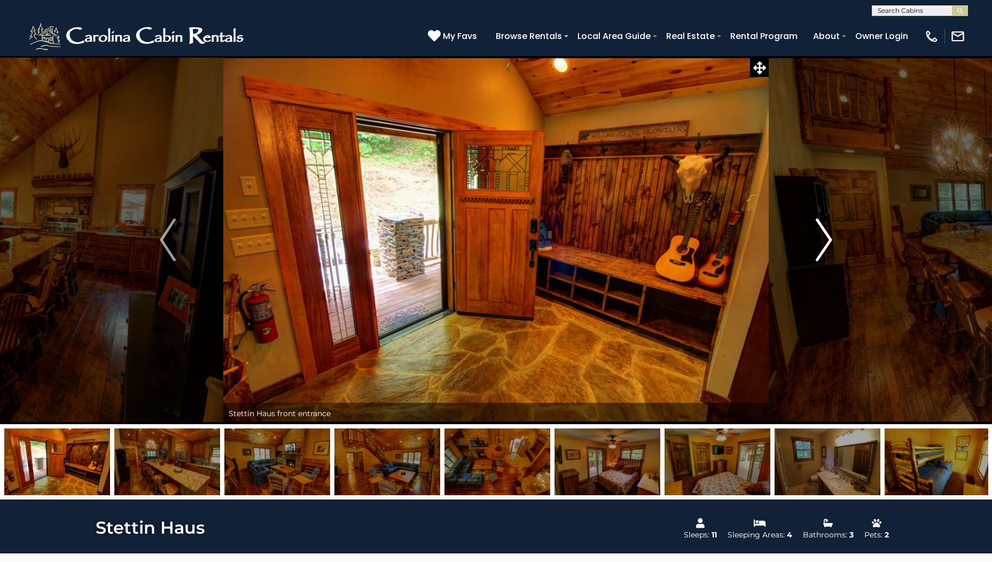
click at [826, 244] on img "Next" at bounding box center [824, 239] width 16 height 43
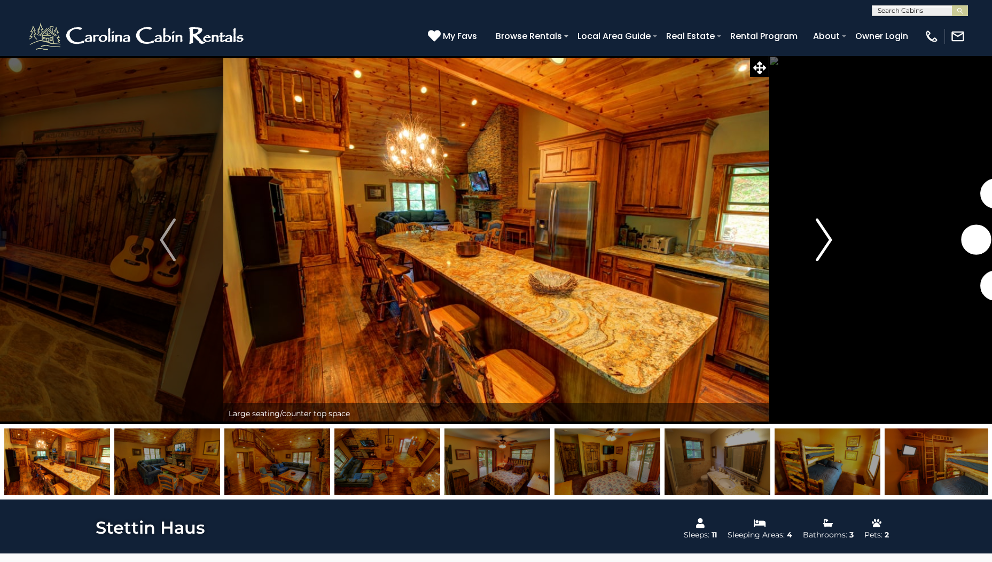
click at [826, 244] on img "Next" at bounding box center [824, 239] width 16 height 43
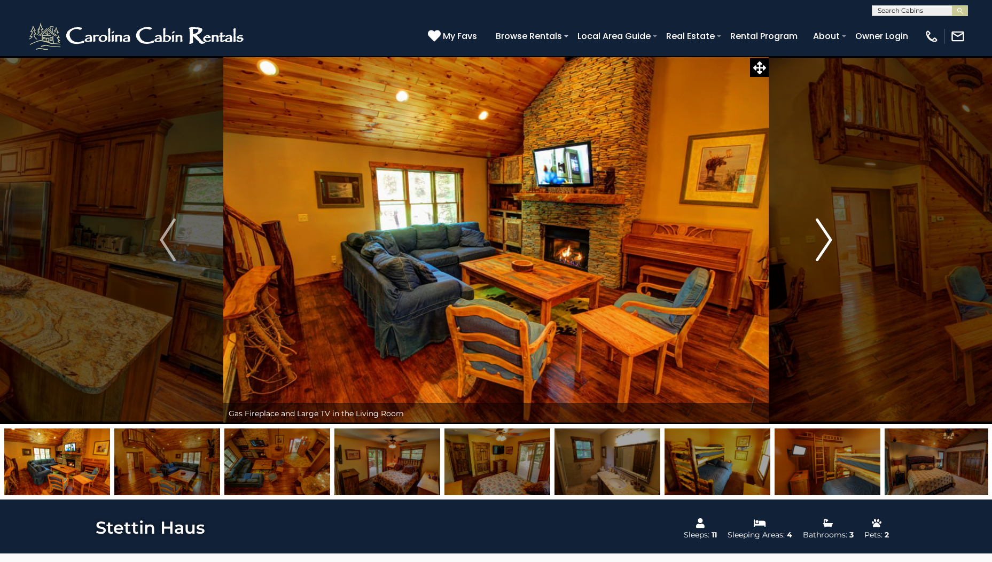
click at [826, 244] on img "Next" at bounding box center [824, 239] width 16 height 43
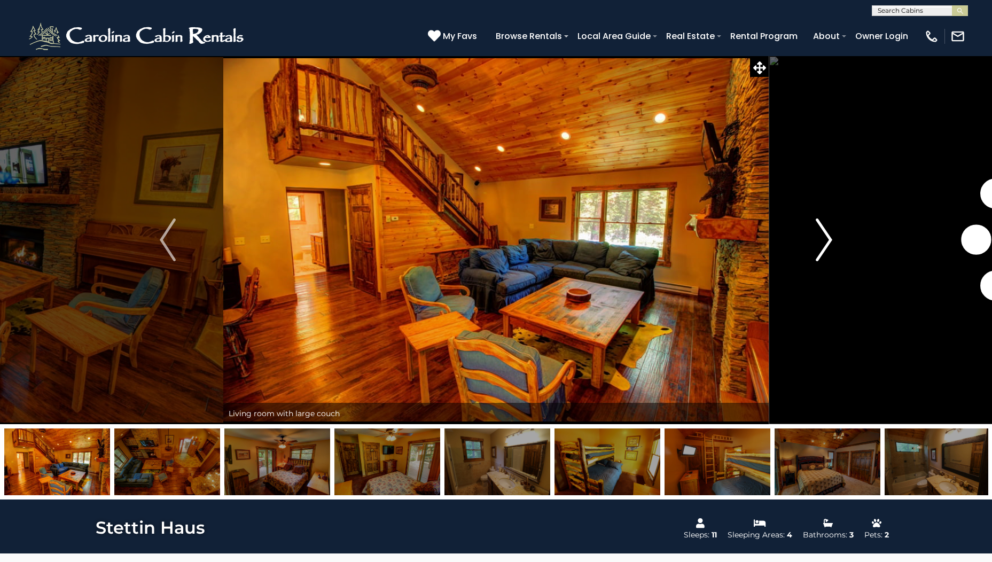
click at [826, 244] on img "Next" at bounding box center [824, 239] width 16 height 43
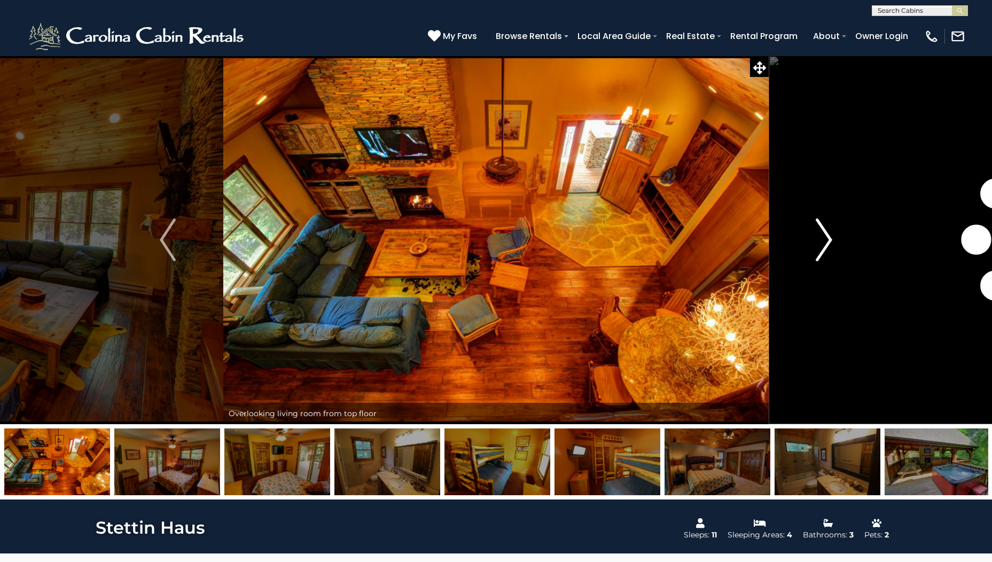
click at [826, 244] on img "Next" at bounding box center [824, 239] width 16 height 43
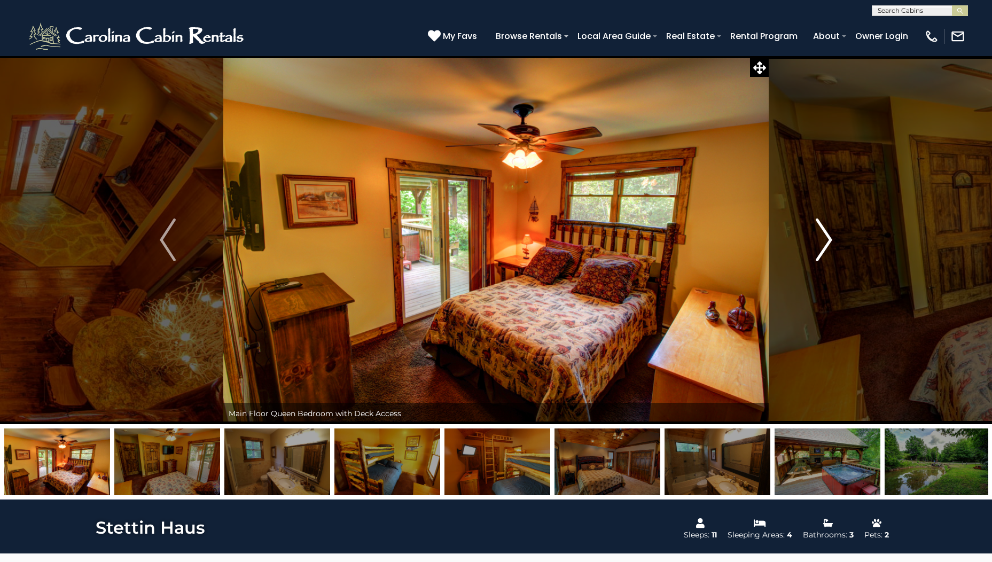
click at [826, 244] on img "Next" at bounding box center [824, 239] width 16 height 43
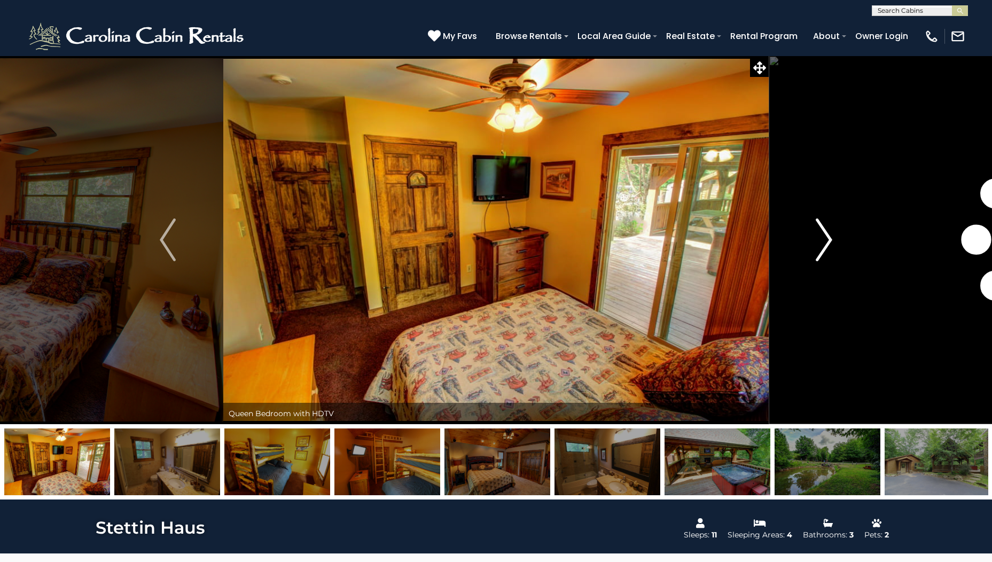
click at [826, 244] on img "Next" at bounding box center [824, 239] width 16 height 43
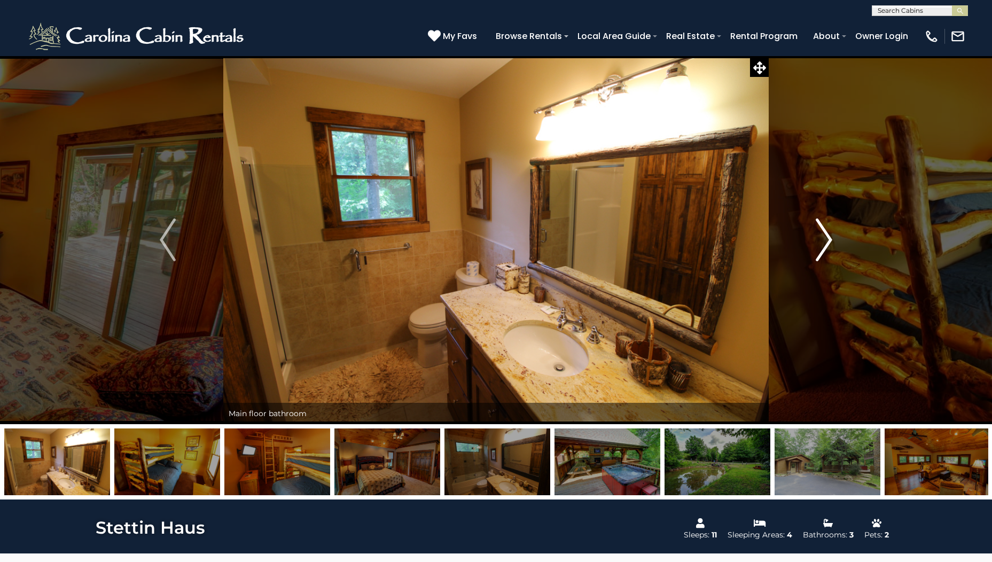
click at [826, 244] on img "Next" at bounding box center [824, 239] width 16 height 43
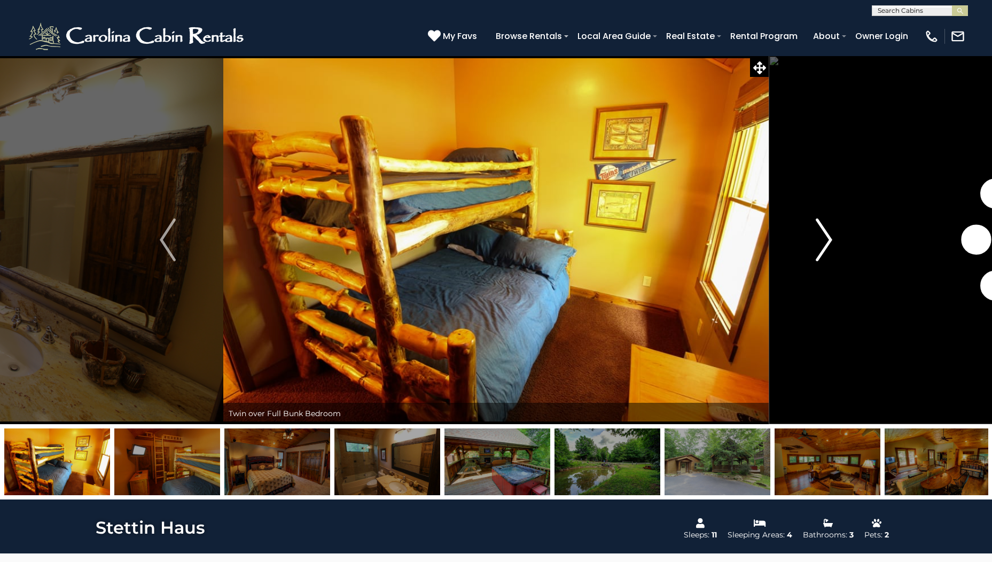
click at [826, 244] on img "Next" at bounding box center [824, 239] width 16 height 43
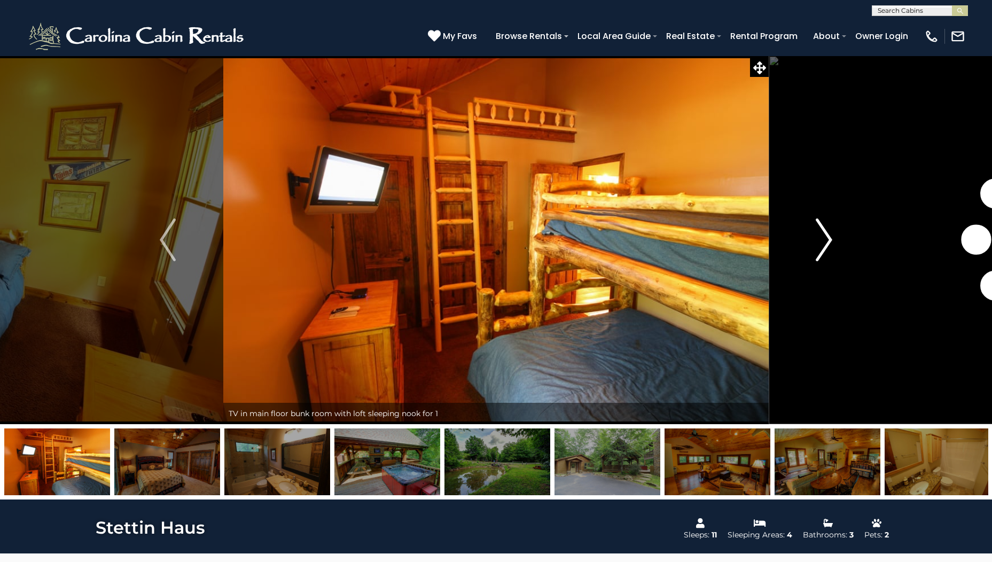
click at [826, 244] on img "Next" at bounding box center [824, 239] width 16 height 43
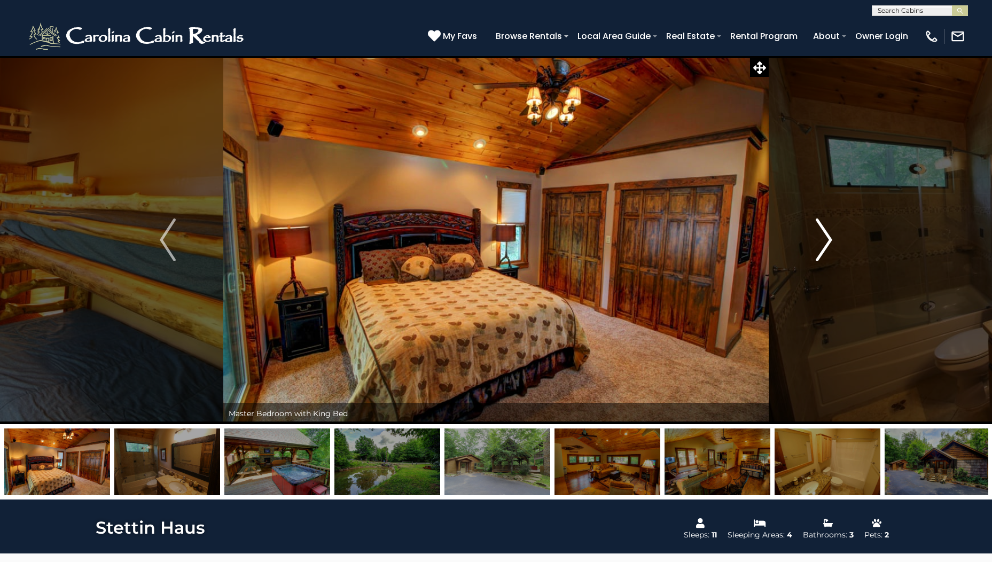
click at [826, 244] on img "Next" at bounding box center [824, 239] width 16 height 43
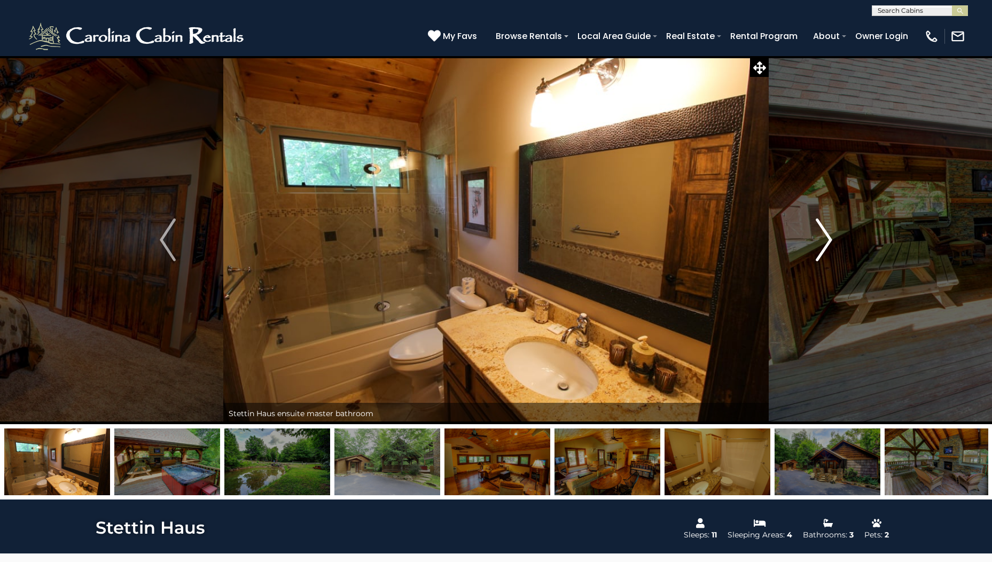
click at [826, 244] on img "Next" at bounding box center [824, 239] width 16 height 43
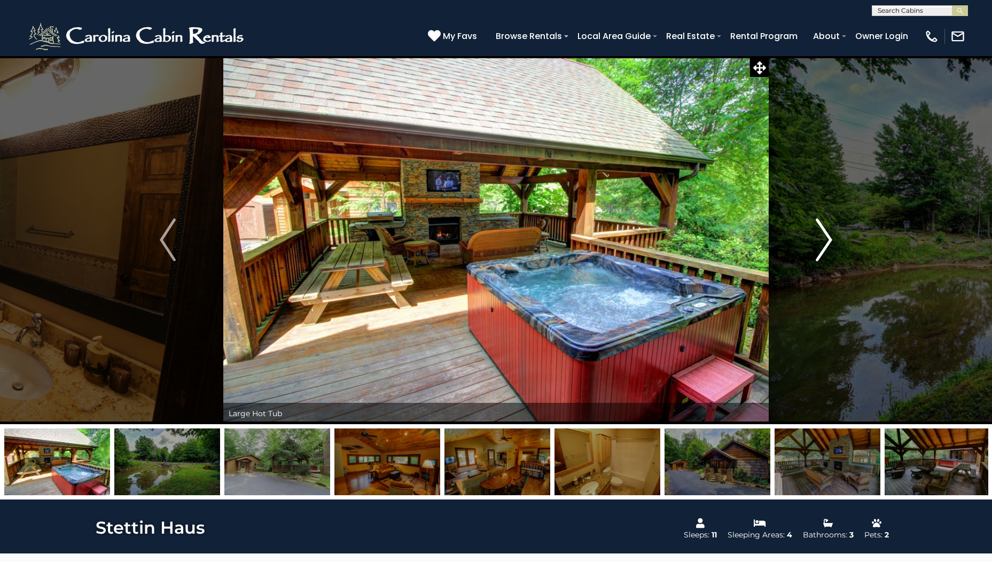
click at [826, 244] on img "Next" at bounding box center [824, 239] width 16 height 43
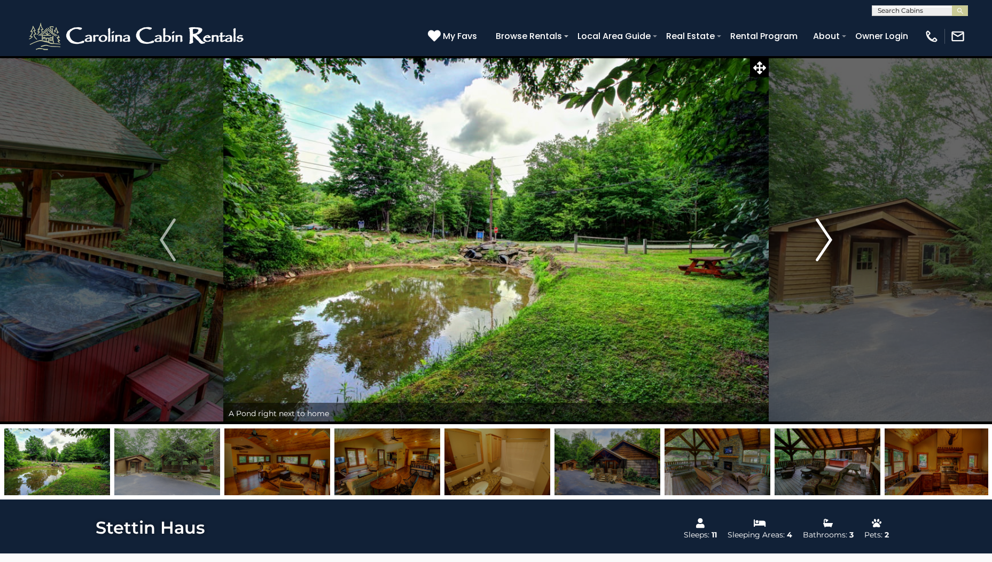
click at [826, 244] on img "Next" at bounding box center [824, 239] width 16 height 43
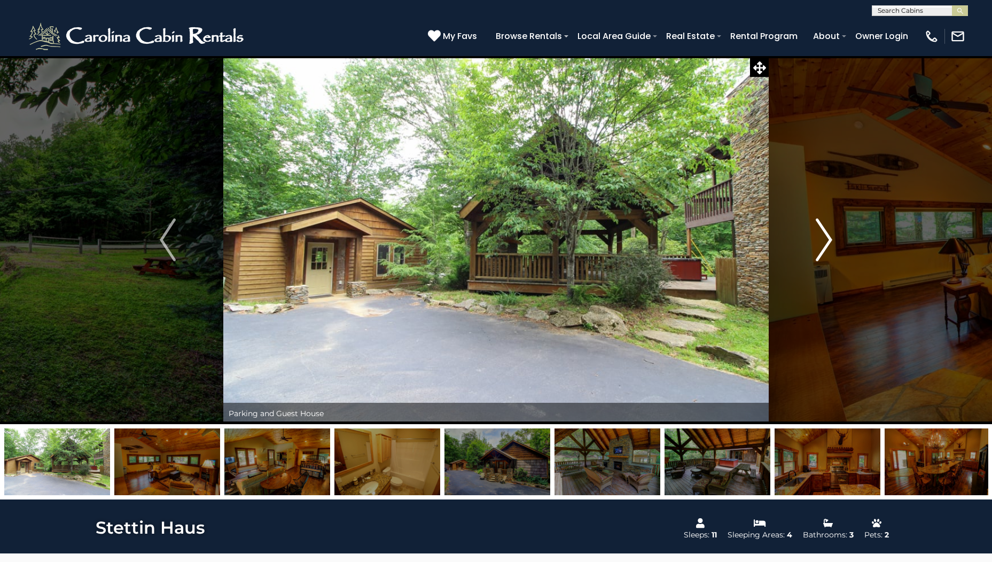
click at [826, 244] on img "Next" at bounding box center [824, 239] width 16 height 43
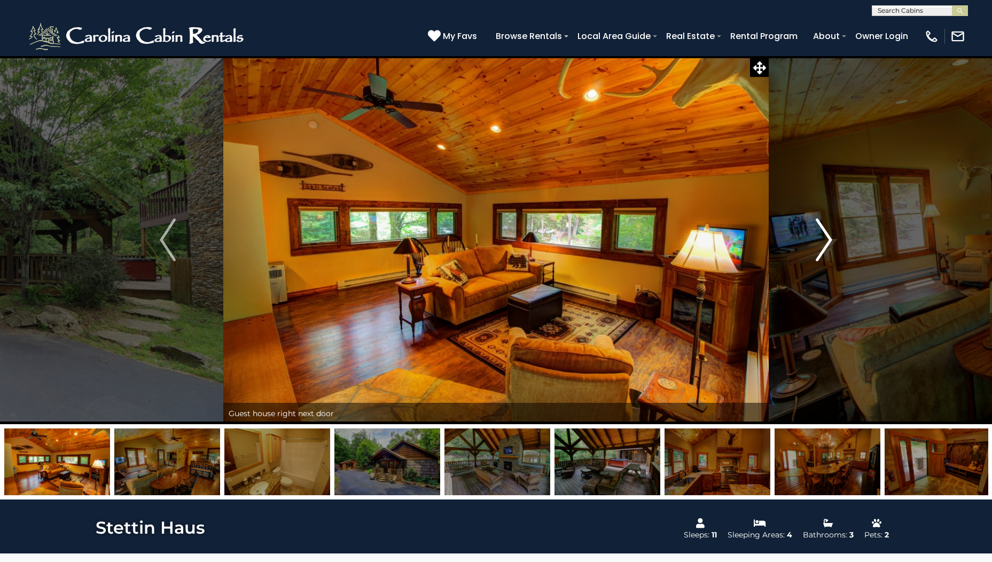
click at [826, 244] on img "Next" at bounding box center [824, 239] width 16 height 43
